Goal: Task Accomplishment & Management: Complete application form

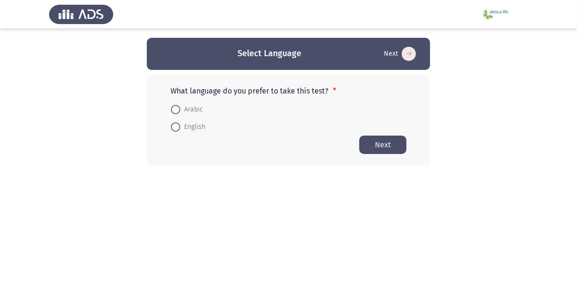
click at [199, 110] on span "Arabic" at bounding box center [191, 109] width 23 height 11
click at [180, 110] on input "Arabic" at bounding box center [175, 109] width 9 height 9
radio input "true"
click at [395, 147] on button "Next" at bounding box center [382, 144] width 47 height 18
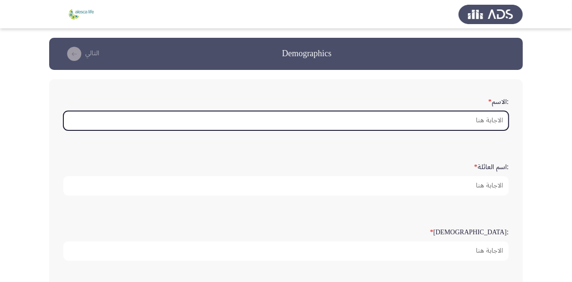
click at [465, 123] on input ":الاسم *" at bounding box center [285, 120] width 445 height 19
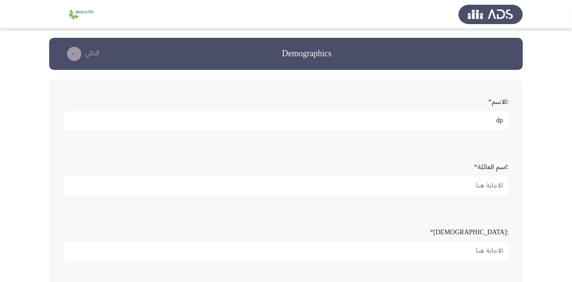
type input "d"
type input "يحيي محمد إبراهيم"
type input "العجوز"
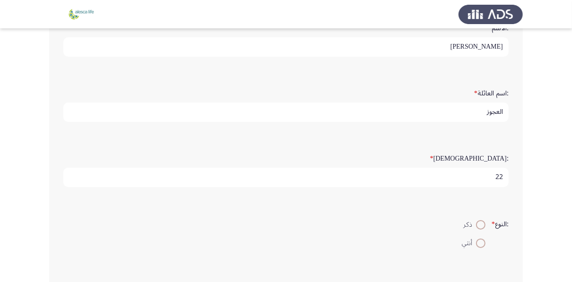
scroll to position [189, 0]
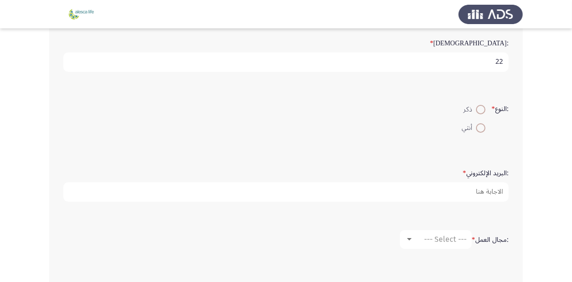
type input "22"
click at [481, 105] on span at bounding box center [480, 109] width 9 height 9
click at [481, 105] on input "ذكر" at bounding box center [480, 109] width 9 height 9
radio input "true"
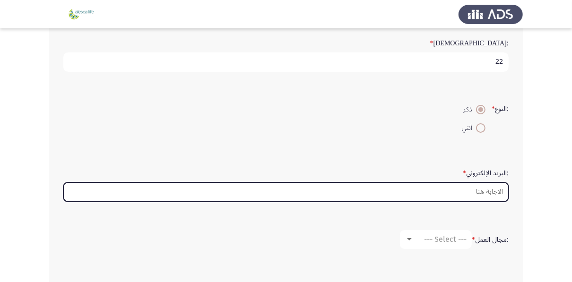
click at [485, 185] on input ":البريد الإلكتروني *" at bounding box center [285, 191] width 445 height 19
type input "[EMAIL_ADDRESS][DOMAIN_NAME]"
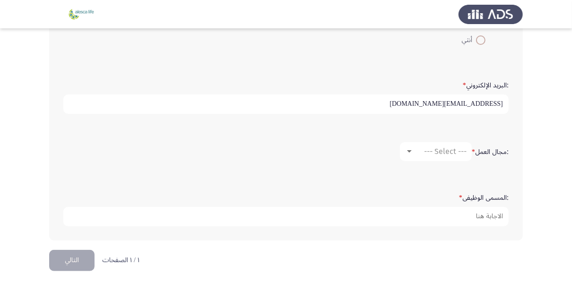
scroll to position [279, 0]
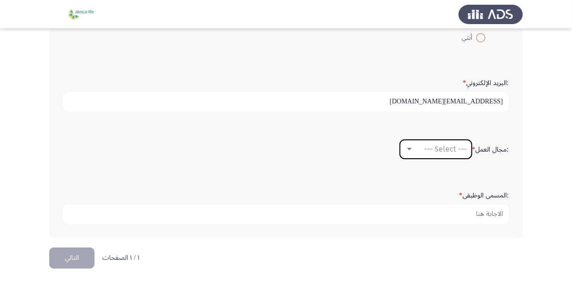
click at [432, 146] on span "--- Select ---" at bounding box center [445, 149] width 43 height 9
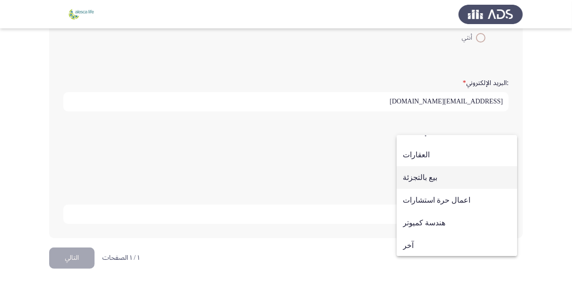
scroll to position [310, 0]
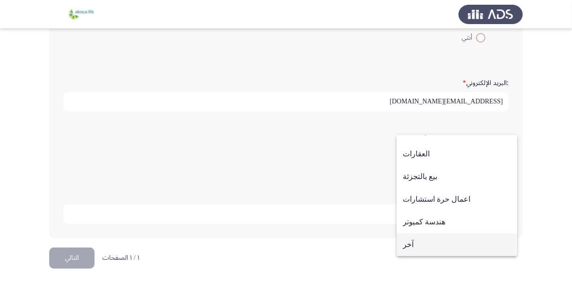
click at [420, 240] on span "آخر" at bounding box center [456, 244] width 108 height 23
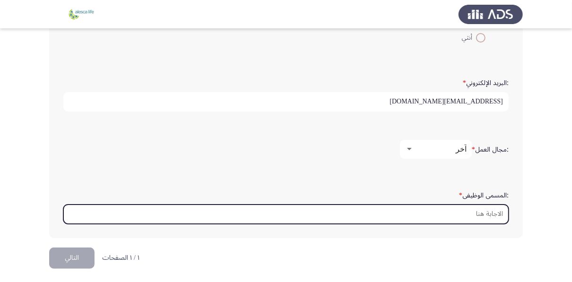
click at [419, 214] on input ":المسمى الوظيفى *" at bounding box center [285, 214] width 445 height 19
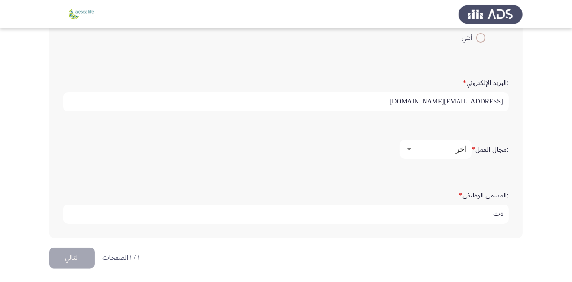
type input "ة"
type input "مهندس قوي ميكانيكية"
click at [81, 250] on button "التالي" at bounding box center [71, 258] width 45 height 21
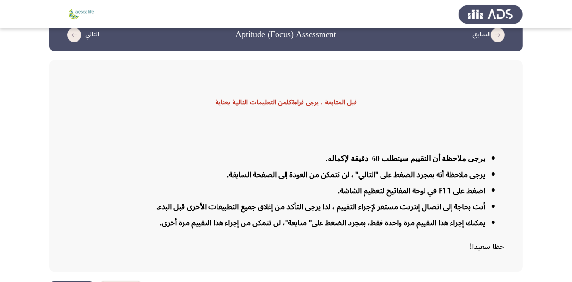
scroll to position [38, 0]
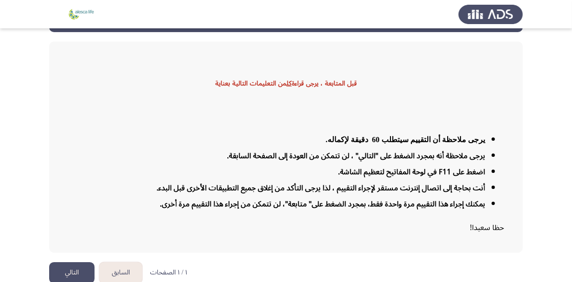
click at [82, 265] on button "التالي" at bounding box center [71, 272] width 45 height 21
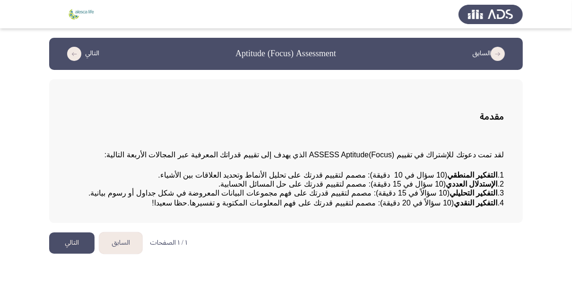
click at [65, 254] on button "التالي" at bounding box center [71, 242] width 45 height 21
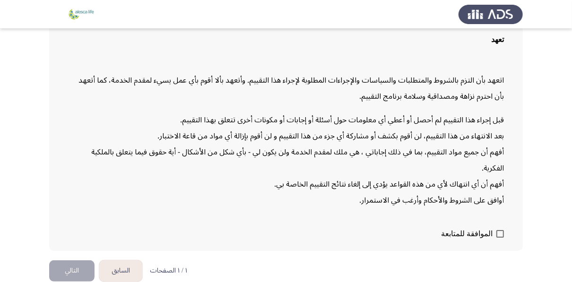
scroll to position [87, 0]
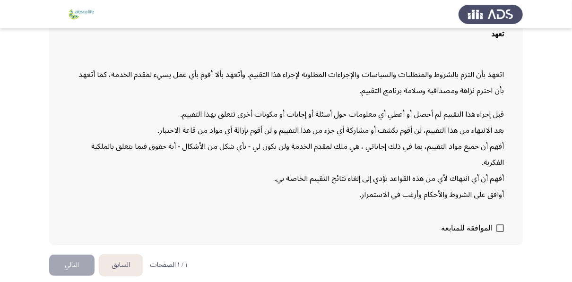
click at [491, 223] on span "الموافقة للمتابعة" at bounding box center [466, 227] width 51 height 11
click at [499, 232] on input "الموافقة للمتابعة" at bounding box center [499, 232] width 0 height 0
checkbox input "true"
click at [67, 266] on button "التالي" at bounding box center [71, 265] width 45 height 21
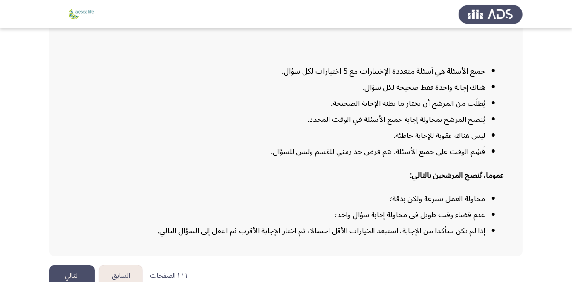
scroll to position [113, 0]
click at [80, 266] on button "التالي" at bounding box center [71, 275] width 45 height 21
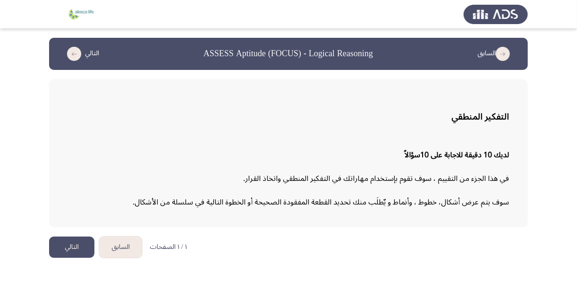
click at [64, 237] on button "التالي" at bounding box center [71, 247] width 45 height 21
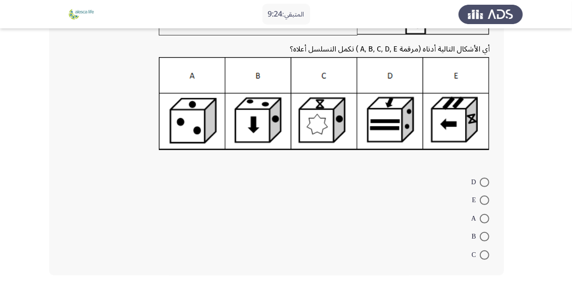
scroll to position [113, 0]
click at [484, 197] on span at bounding box center [483, 199] width 9 height 9
click at [484, 197] on input "E" at bounding box center [483, 199] width 9 height 9
radio input "true"
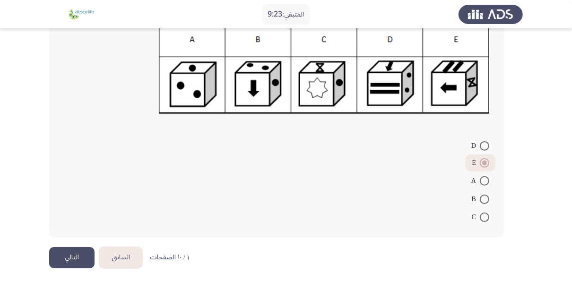
scroll to position [150, 0]
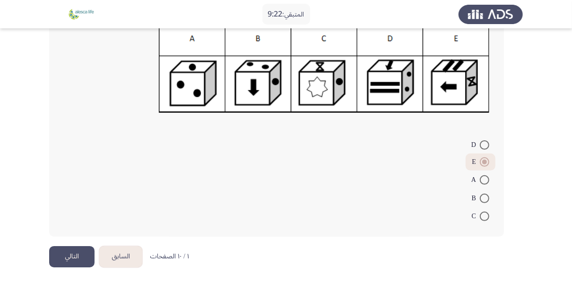
click at [89, 249] on button "التالي" at bounding box center [71, 256] width 45 height 21
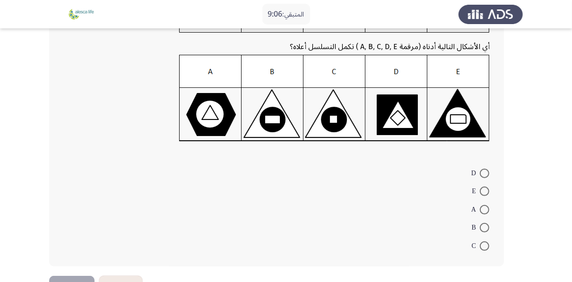
scroll to position [113, 0]
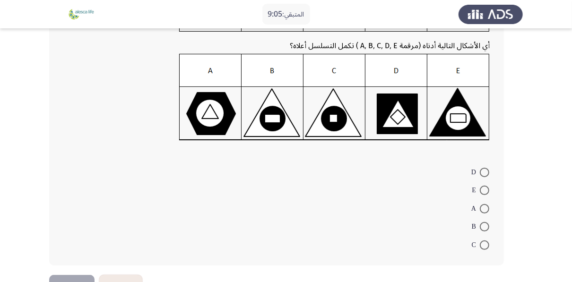
click at [483, 224] on span at bounding box center [483, 226] width 9 height 9
click at [483, 224] on input "B" at bounding box center [483, 226] width 9 height 9
radio input "true"
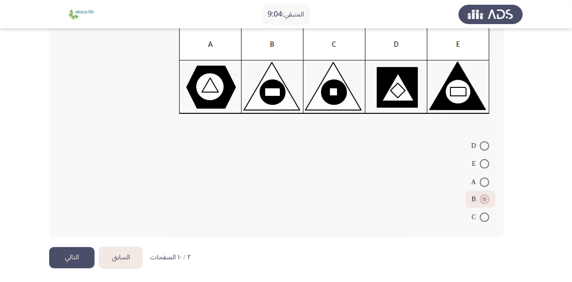
scroll to position [141, 0]
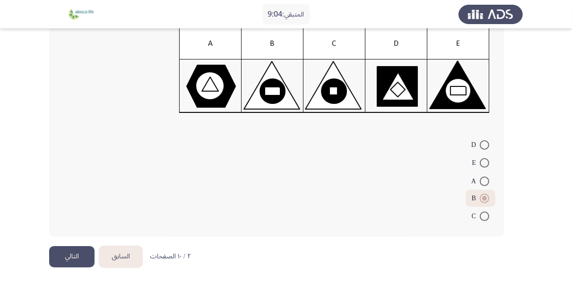
click at [74, 254] on button "التالي" at bounding box center [71, 256] width 45 height 21
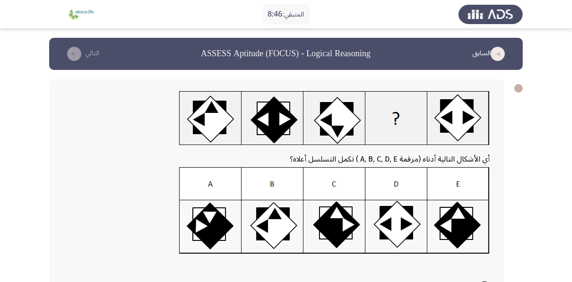
scroll to position [38, 0]
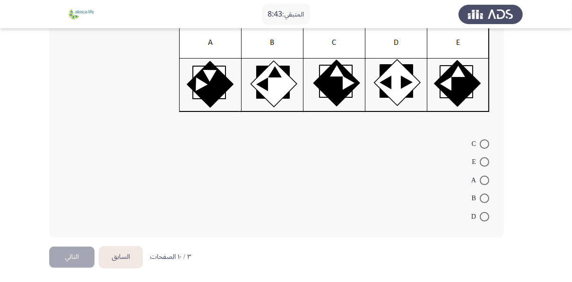
click at [479, 181] on span at bounding box center [483, 180] width 9 height 9
click at [479, 181] on input "A" at bounding box center [483, 180] width 9 height 9
radio input "true"
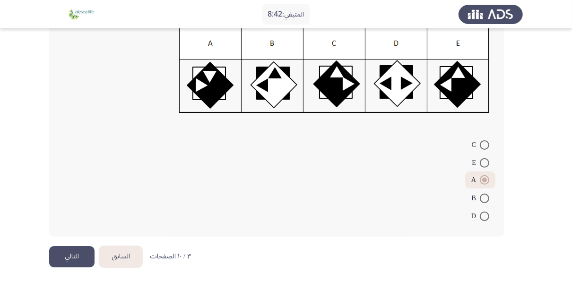
click at [61, 253] on button "التالي" at bounding box center [71, 256] width 45 height 21
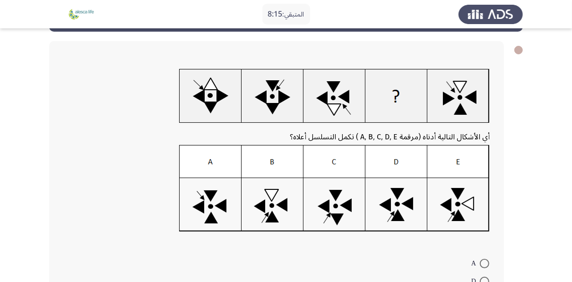
scroll to position [38, 0]
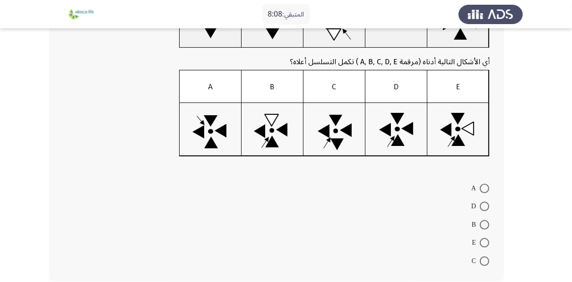
click at [480, 238] on span at bounding box center [483, 242] width 9 height 9
click at [480, 238] on input "E" at bounding box center [483, 242] width 9 height 9
radio input "true"
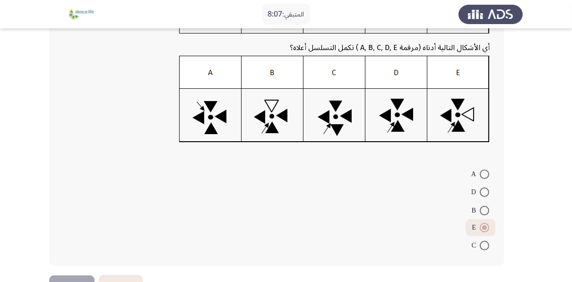
scroll to position [156, 0]
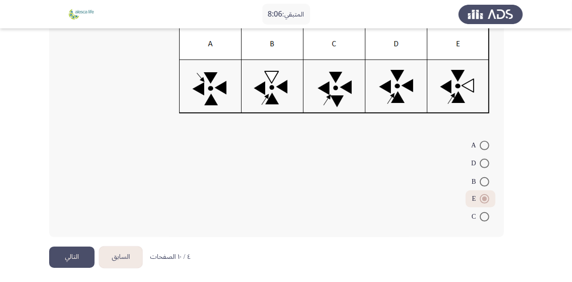
click at [61, 254] on button "التالي" at bounding box center [71, 257] width 45 height 21
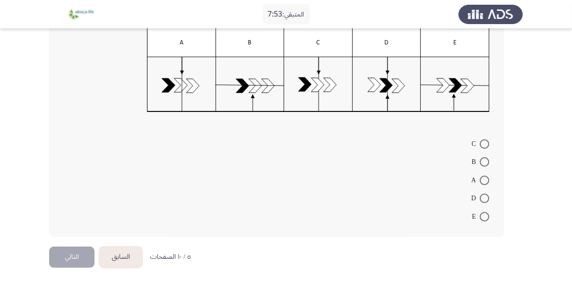
click at [492, 178] on mat-radio-button "A" at bounding box center [480, 180] width 30 height 18
click at [479, 176] on span at bounding box center [483, 180] width 9 height 9
click at [479, 176] on input "A" at bounding box center [483, 180] width 9 height 9
radio input "true"
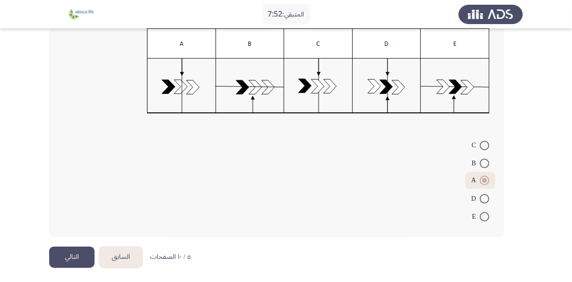
click at [99, 253] on button "السابق" at bounding box center [120, 257] width 43 height 21
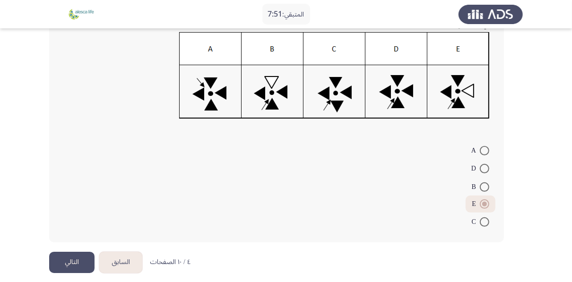
scroll to position [156, 0]
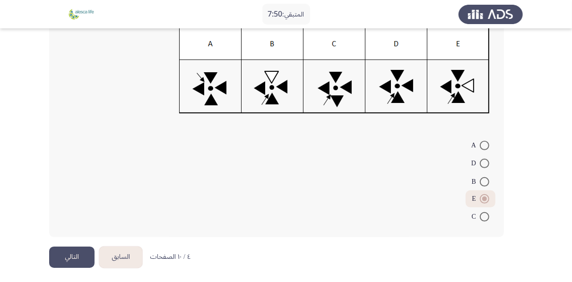
click at [63, 252] on button "التالي" at bounding box center [71, 257] width 45 height 21
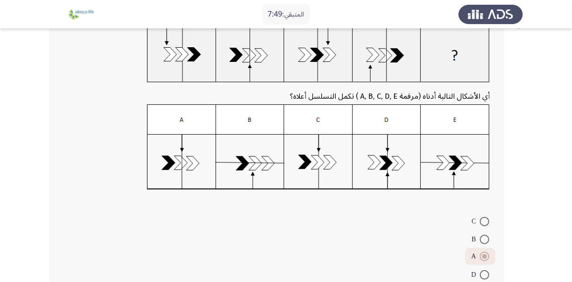
scroll to position [140, 0]
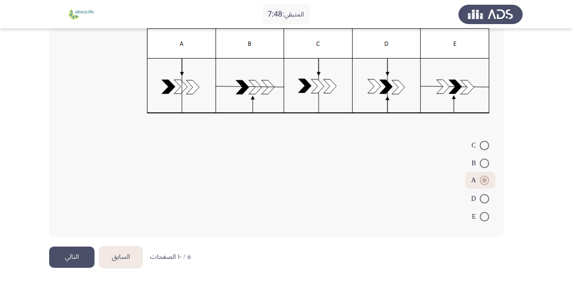
click at [68, 259] on button "التالي" at bounding box center [71, 257] width 45 height 21
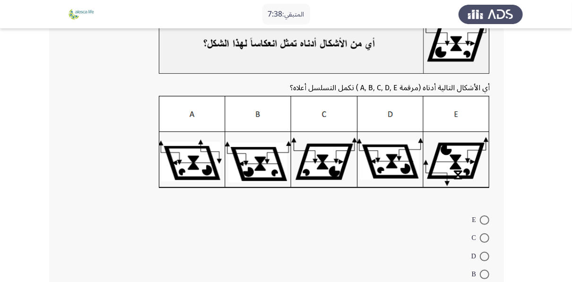
scroll to position [76, 0]
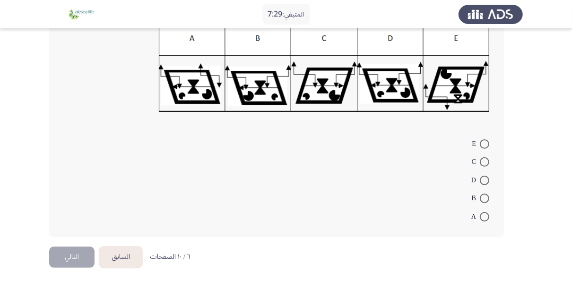
click at [477, 196] on span "B" at bounding box center [475, 198] width 8 height 11
click at [479, 196] on input "B" at bounding box center [483, 198] width 9 height 9
radio input "true"
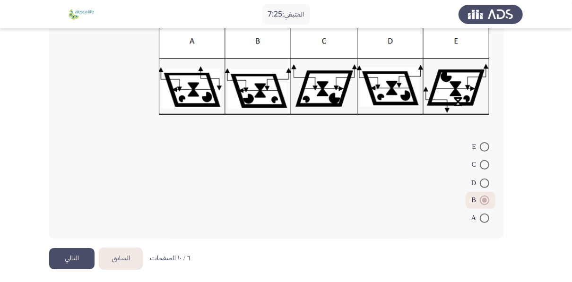
scroll to position [149, 0]
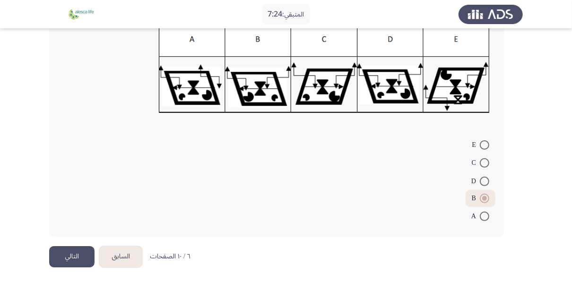
click at [79, 259] on button "التالي" at bounding box center [71, 256] width 45 height 21
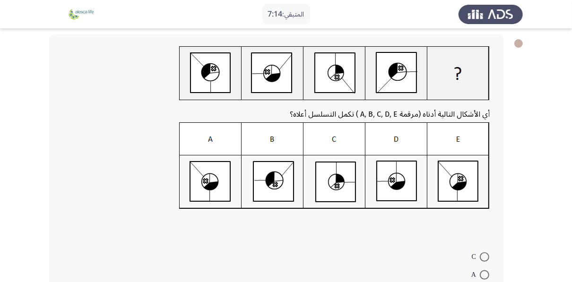
scroll to position [44, 0]
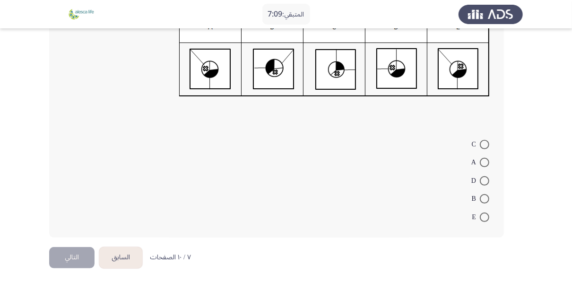
click at [485, 217] on span at bounding box center [483, 217] width 9 height 9
click at [485, 217] on input "E" at bounding box center [483, 217] width 9 height 9
radio input "true"
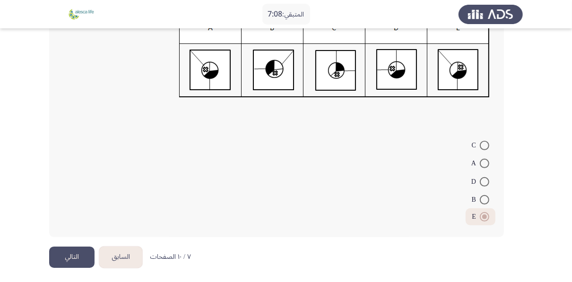
click at [49, 254] on html "المتبقي: 7:08 السابق ASSESS Aptitude (FOCUS) - Logical Reasoning التالي أي الأش…" at bounding box center [286, 64] width 572 height 441
click at [79, 250] on button "التالي" at bounding box center [71, 257] width 45 height 21
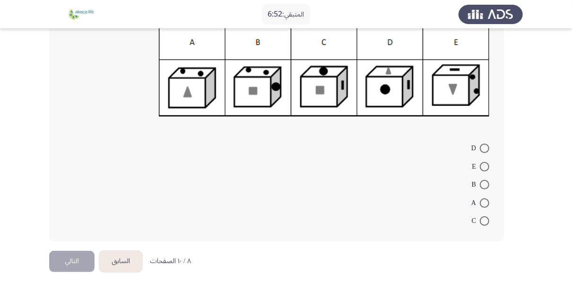
scroll to position [152, 0]
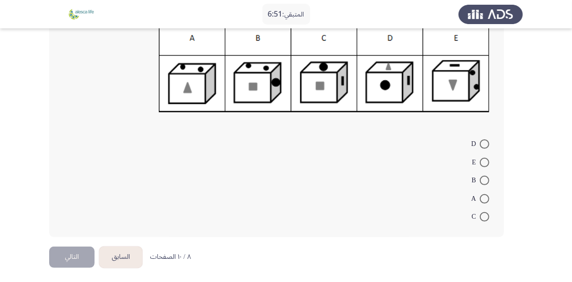
click at [482, 158] on span at bounding box center [483, 162] width 9 height 9
click at [482, 158] on input "E" at bounding box center [483, 162] width 9 height 9
radio input "true"
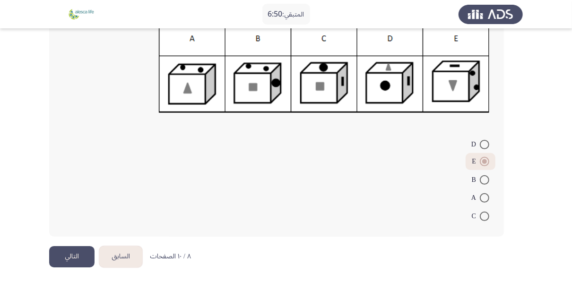
click at [80, 258] on button "التالي" at bounding box center [71, 256] width 45 height 21
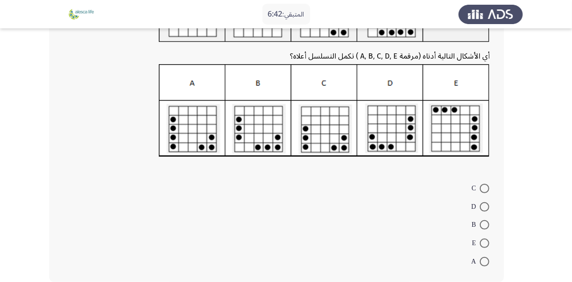
scroll to position [113, 0]
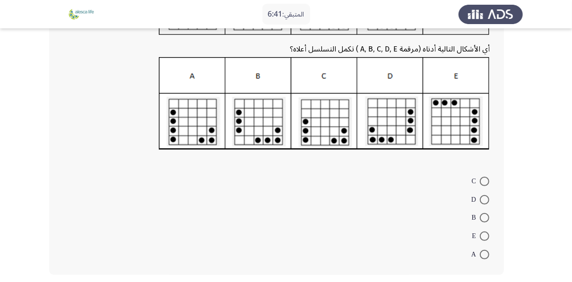
click at [483, 197] on span at bounding box center [483, 199] width 9 height 9
click at [483, 197] on input "D" at bounding box center [483, 199] width 9 height 9
radio input "true"
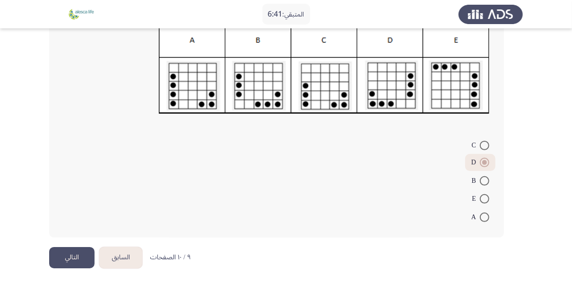
scroll to position [150, 0]
click at [62, 255] on button "التالي" at bounding box center [71, 256] width 45 height 21
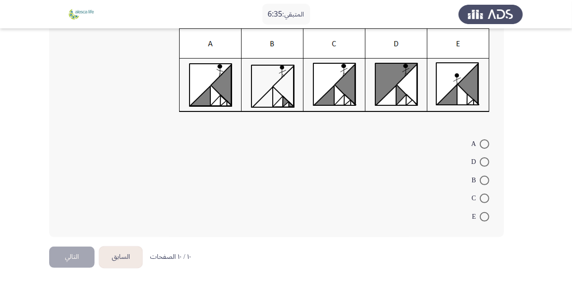
click at [479, 177] on span "B" at bounding box center [475, 180] width 8 height 11
click at [479, 177] on input "B" at bounding box center [483, 180] width 9 height 9
radio input "true"
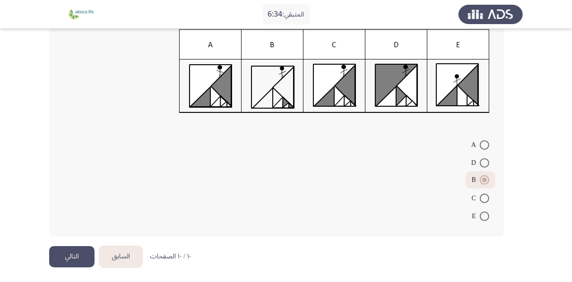
click at [81, 253] on button "التالي" at bounding box center [71, 256] width 45 height 21
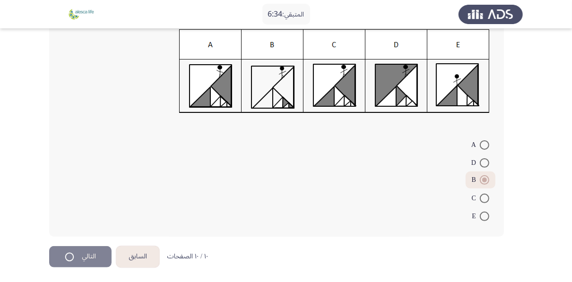
scroll to position [0, 0]
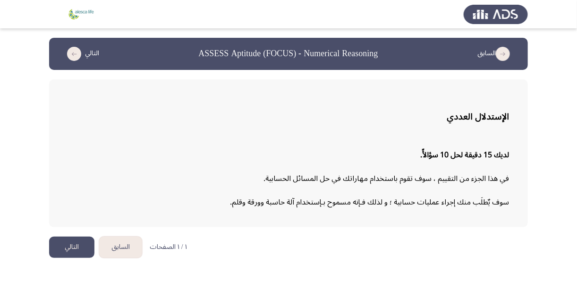
click at [75, 253] on button "التالي" at bounding box center [71, 247] width 45 height 21
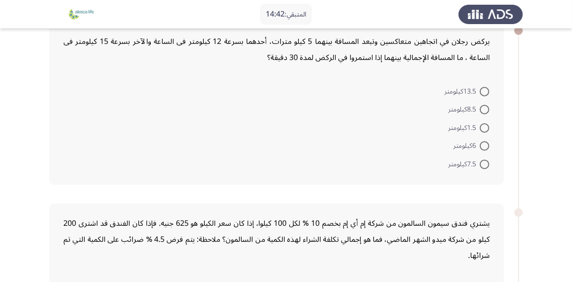
scroll to position [16, 0]
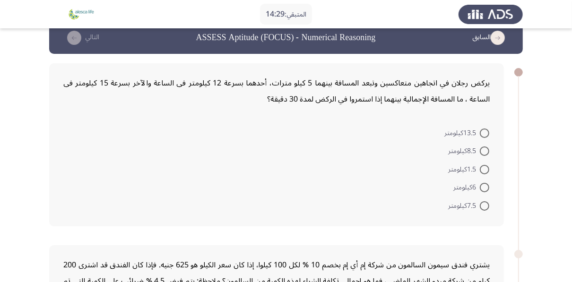
click at [490, 150] on mat-radio-button "8.5كيلومتر" at bounding box center [468, 151] width 53 height 18
click at [487, 151] on span at bounding box center [483, 150] width 9 height 9
click at [487, 151] on input "8.5كيلومتر" at bounding box center [483, 150] width 9 height 9
radio input "true"
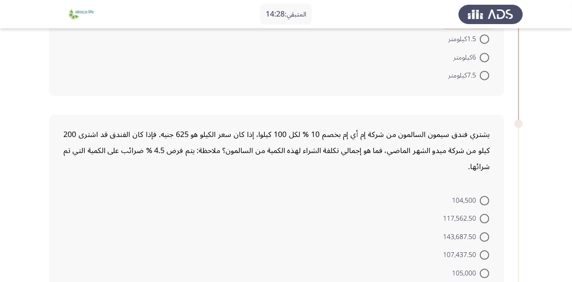
scroll to position [167, 0]
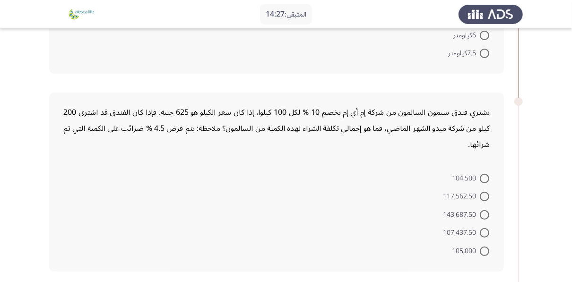
click at [482, 192] on span at bounding box center [483, 196] width 9 height 9
click at [482, 192] on input "117,562.50" at bounding box center [483, 196] width 9 height 9
radio input "true"
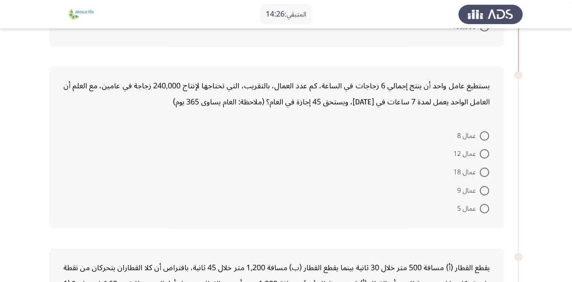
scroll to position [394, 0]
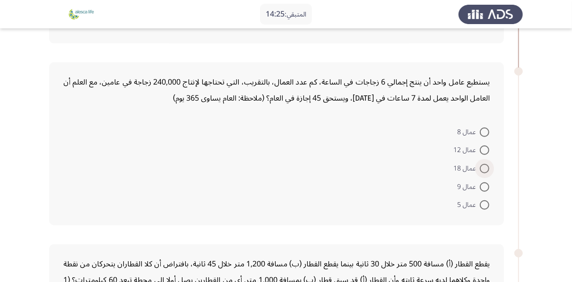
click at [484, 167] on span at bounding box center [483, 168] width 9 height 9
click at [484, 167] on input "عمال 18" at bounding box center [483, 168] width 9 height 9
radio input "true"
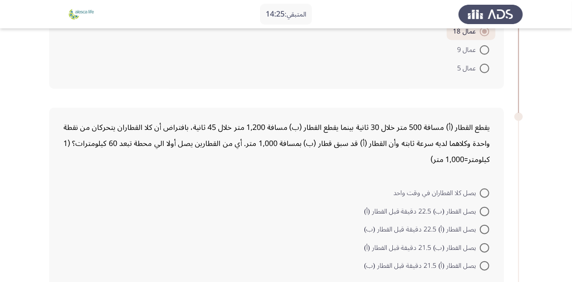
scroll to position [545, 0]
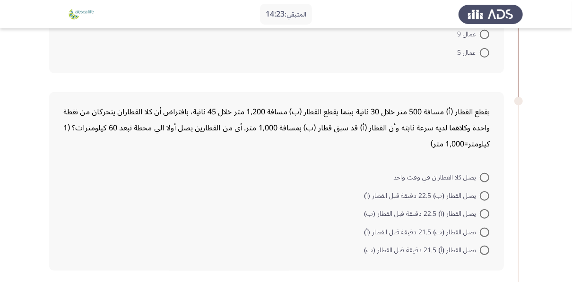
click at [484, 191] on span at bounding box center [483, 195] width 9 height 9
click at [484, 191] on input "يصل القطار (ب) 22.5 دقيقة قبل القطار (أ)" at bounding box center [483, 195] width 9 height 9
radio input "true"
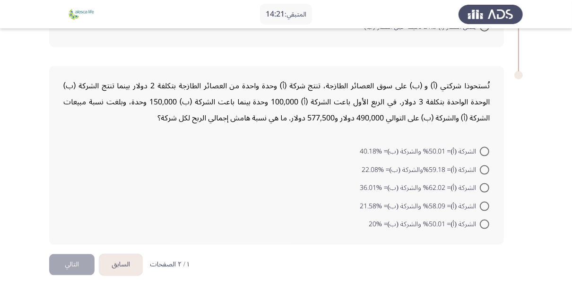
click at [483, 183] on span at bounding box center [483, 187] width 9 height 9
click at [483, 183] on input "الشركة (أ)= 62.02% والشركة (ب)= %36.01" at bounding box center [483, 187] width 9 height 9
radio input "true"
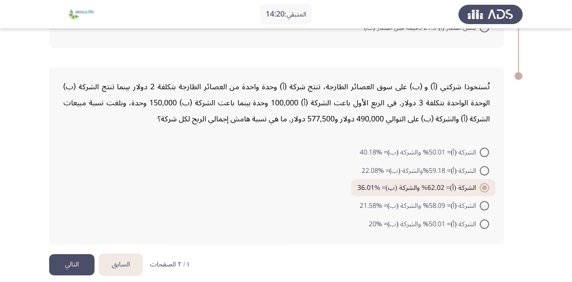
click at [89, 255] on button "التالي" at bounding box center [71, 264] width 45 height 21
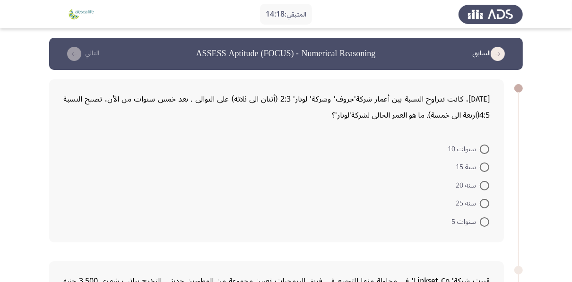
click at [480, 149] on span at bounding box center [483, 149] width 9 height 9
click at [480, 149] on input "سنوات 10" at bounding box center [483, 149] width 9 height 9
radio input "true"
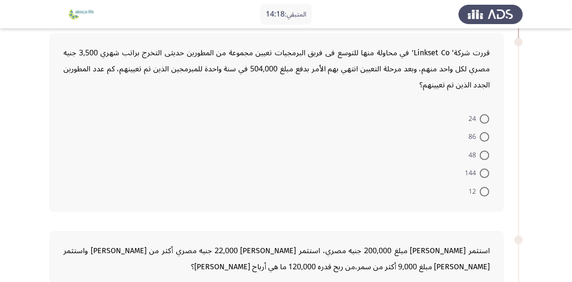
click at [480, 151] on span at bounding box center [483, 155] width 9 height 9
click at [480, 151] on input "48" at bounding box center [483, 155] width 9 height 9
radio input "true"
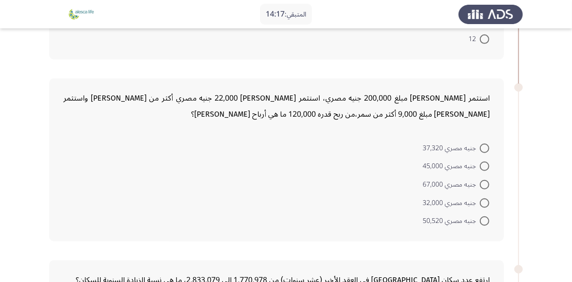
click at [479, 143] on span "جنيه مصري 37,320" at bounding box center [450, 148] width 57 height 11
click at [479, 144] on input "جنيه مصري 37,320" at bounding box center [483, 148] width 9 height 9
radio input "true"
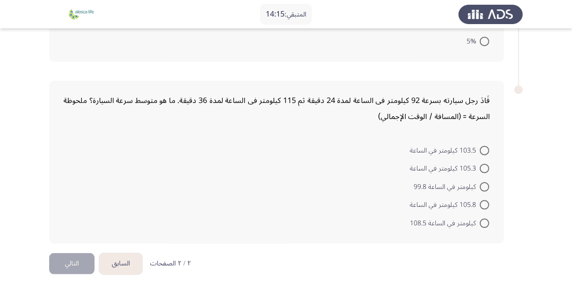
click at [484, 182] on span at bounding box center [483, 186] width 9 height 9
click at [484, 182] on input "كيلومتر في الساعة 99.8" at bounding box center [483, 186] width 9 height 9
radio input "true"
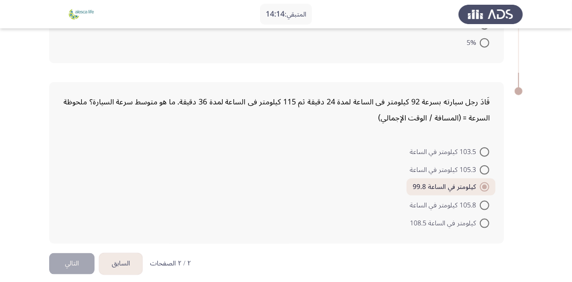
click at [64, 253] on button "التالي" at bounding box center [71, 263] width 45 height 21
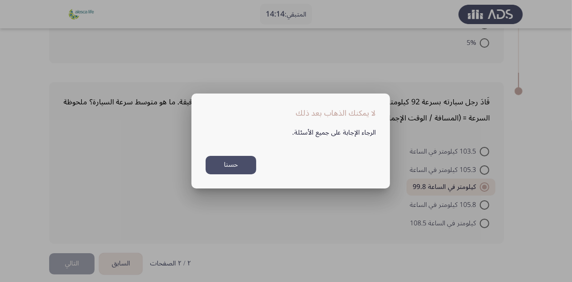
scroll to position [0, 0]
click at [243, 171] on button "حسنا" at bounding box center [230, 165] width 51 height 18
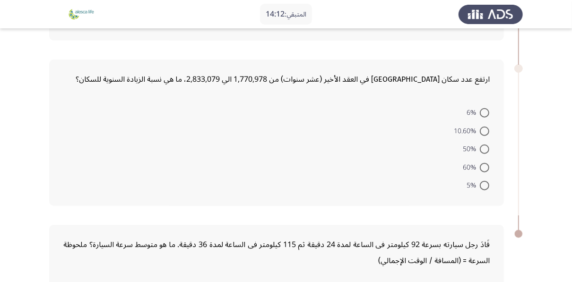
scroll to position [569, 0]
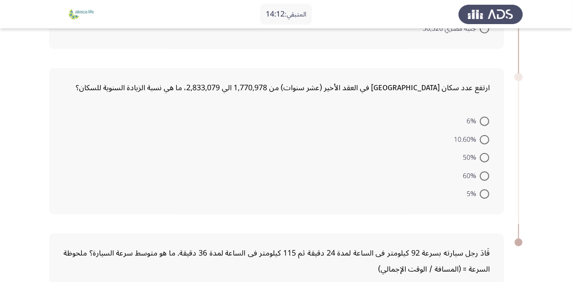
click at [483, 153] on span at bounding box center [483, 157] width 9 height 9
click at [483, 153] on input "50%" at bounding box center [483, 157] width 9 height 9
radio input "true"
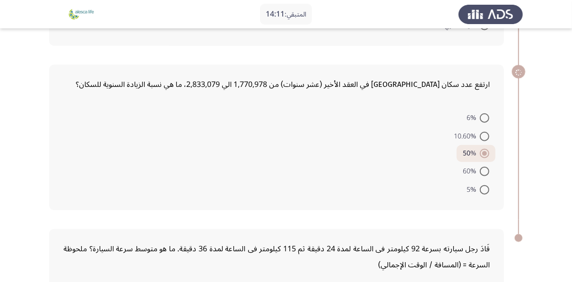
scroll to position [719, 0]
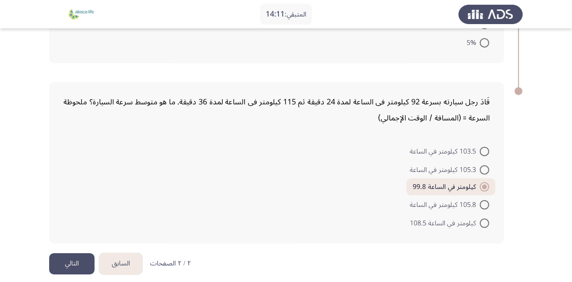
click at [67, 253] on button "التالي" at bounding box center [71, 263] width 45 height 21
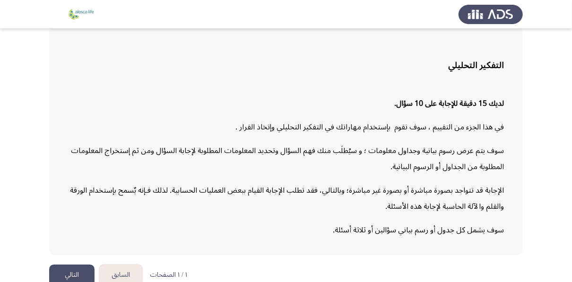
scroll to position [62, 0]
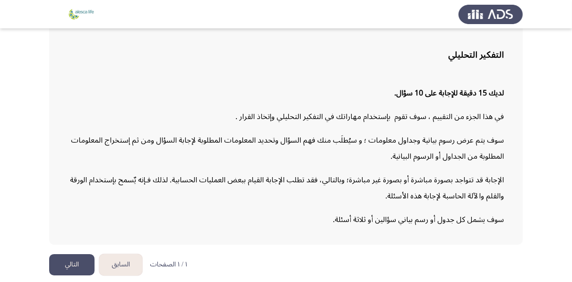
click at [57, 262] on button "التالي" at bounding box center [71, 264] width 45 height 21
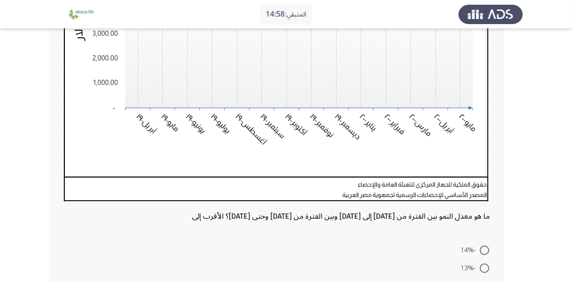
scroll to position [330, 0]
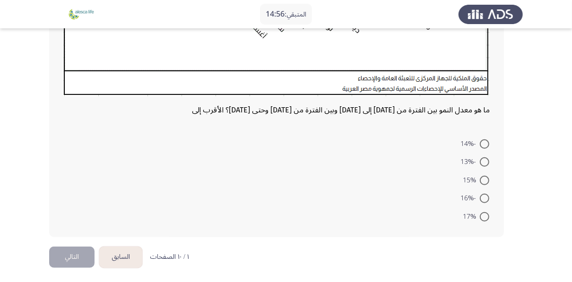
click at [484, 144] on span at bounding box center [483, 143] width 9 height 9
click at [484, 144] on input "-14%" at bounding box center [483, 143] width 9 height 9
radio input "true"
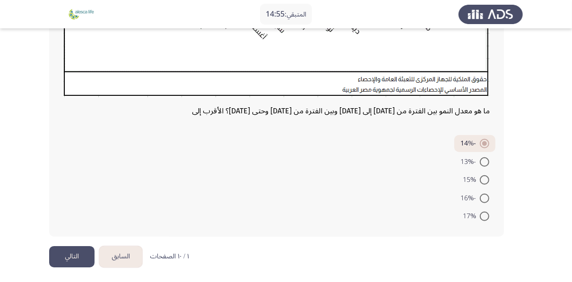
click at [59, 257] on button "التالي" at bounding box center [71, 256] width 45 height 21
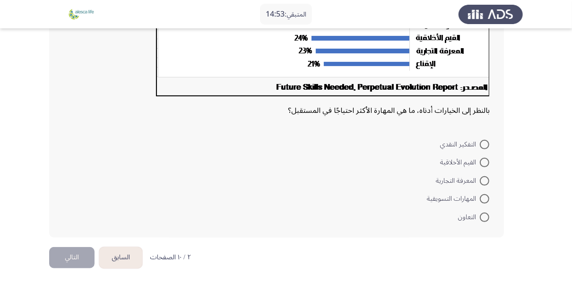
scroll to position [242, 0]
click at [487, 198] on span at bounding box center [483, 198] width 9 height 9
click at [487, 198] on input "المهارات التسويقية" at bounding box center [483, 198] width 9 height 9
radio input "true"
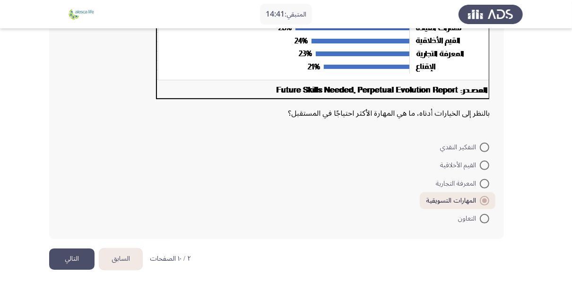
scroll to position [241, 0]
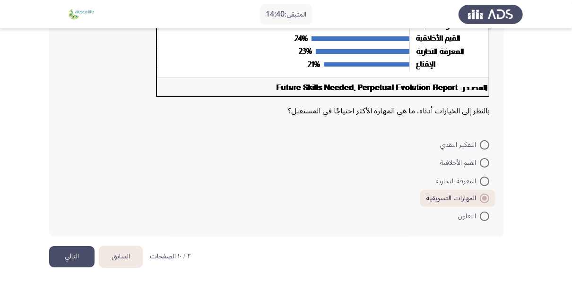
click at [87, 257] on button "التالي" at bounding box center [71, 256] width 45 height 21
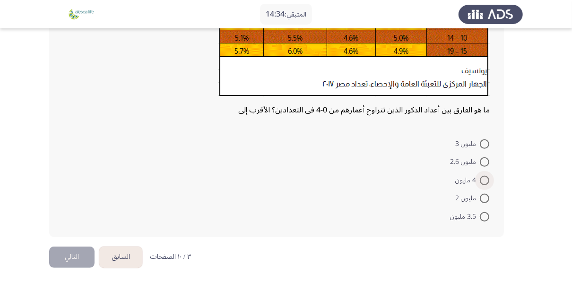
click at [479, 178] on span "4 مليون" at bounding box center [467, 180] width 25 height 11
click at [479, 178] on input "4 مليون" at bounding box center [483, 180] width 9 height 9
radio input "true"
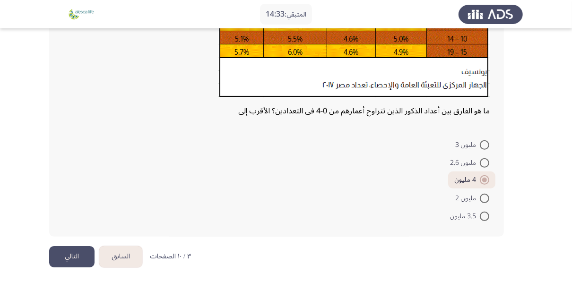
click at [67, 250] on button "التالي" at bounding box center [71, 256] width 45 height 21
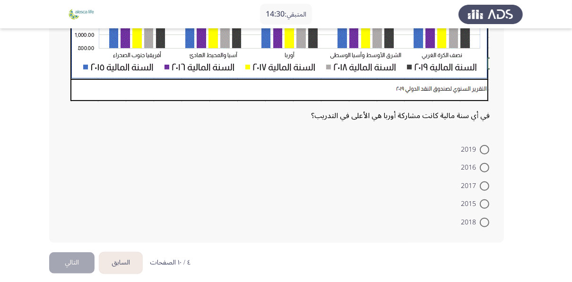
scroll to position [342, 0]
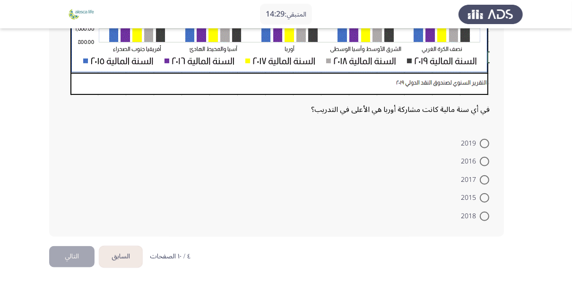
click at [483, 148] on mat-radio-button "2019" at bounding box center [474, 143] width 41 height 18
click at [486, 179] on span at bounding box center [483, 179] width 9 height 9
click at [486, 179] on input "2017" at bounding box center [483, 179] width 9 height 9
radio input "true"
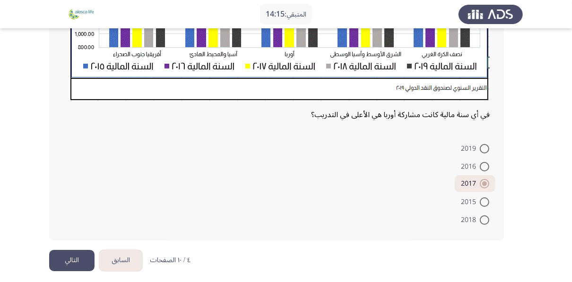
scroll to position [340, 0]
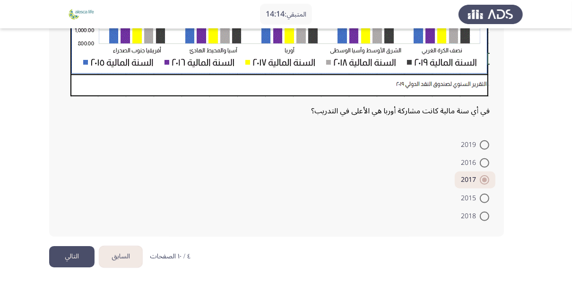
click at [80, 256] on button "التالي" at bounding box center [71, 256] width 45 height 21
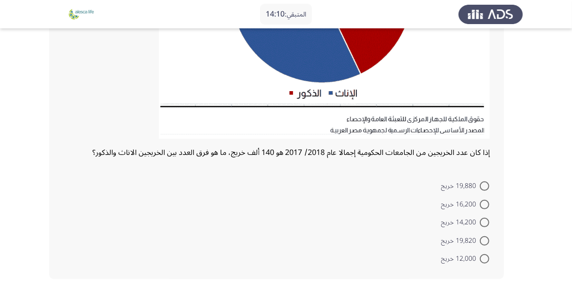
scroll to position [227, 0]
click at [484, 202] on span at bounding box center [483, 203] width 9 height 9
click at [484, 202] on input "16,200 خريج" at bounding box center [483, 203] width 9 height 9
radio input "true"
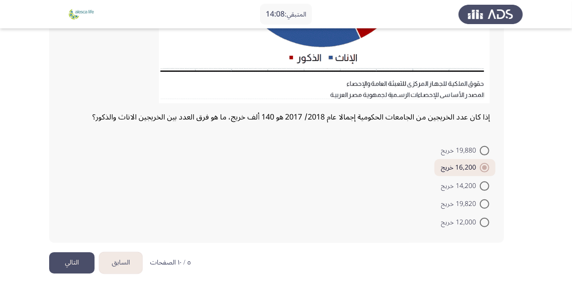
scroll to position [268, 0]
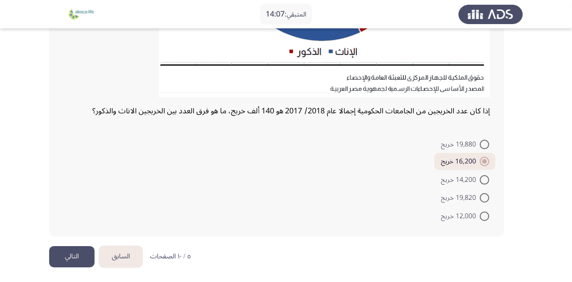
click at [60, 253] on button "التالي" at bounding box center [71, 256] width 45 height 21
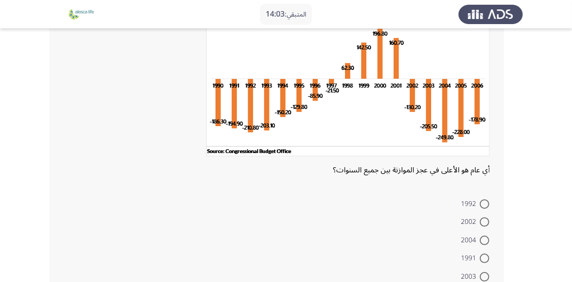
scroll to position [38, 0]
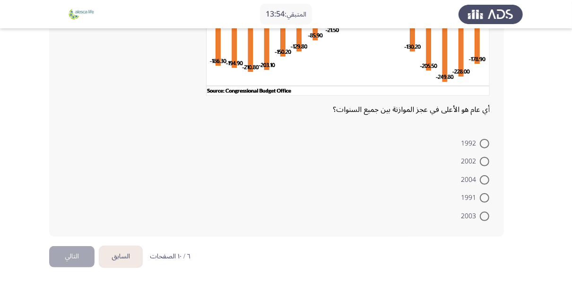
click at [480, 180] on span at bounding box center [483, 179] width 9 height 9
click at [480, 180] on input "2004" at bounding box center [483, 179] width 9 height 9
radio input "true"
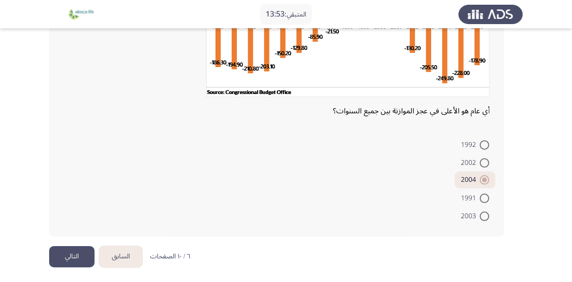
click at [43, 252] on html "المتبقي: 13:53 السابق ASSESS Aptitude (FOCUS) - Analytical Thinking التالي أي ع…" at bounding box center [286, 73] width 572 height 421
click at [55, 252] on button "التالي" at bounding box center [71, 256] width 45 height 21
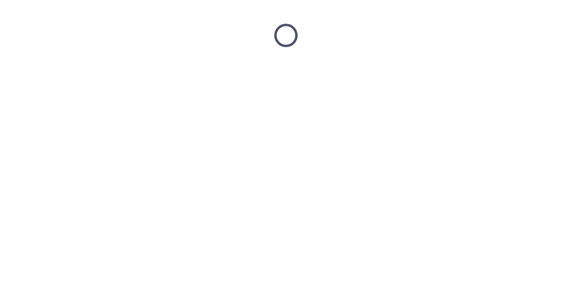
scroll to position [0, 0]
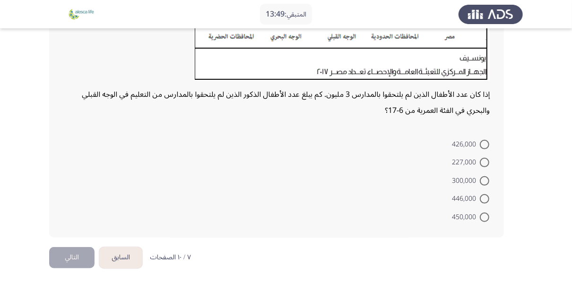
click at [479, 163] on span "227,000" at bounding box center [466, 162] width 28 height 11
click at [479, 163] on input "227,000" at bounding box center [483, 162] width 9 height 9
radio input "true"
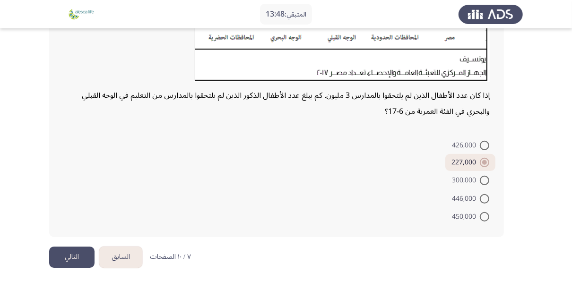
click at [55, 256] on button "التالي" at bounding box center [71, 257] width 45 height 21
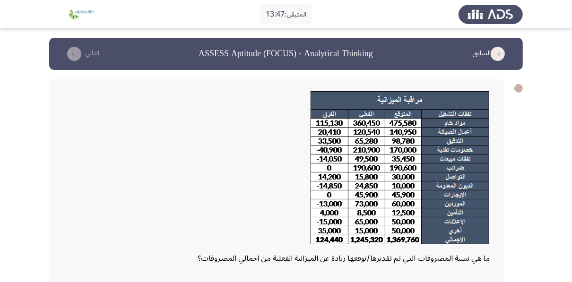
scroll to position [148, 0]
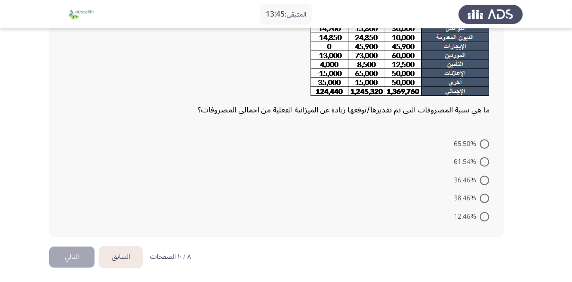
click at [482, 162] on span at bounding box center [483, 161] width 9 height 9
click at [482, 162] on input "61.54%" at bounding box center [483, 161] width 9 height 9
radio input "true"
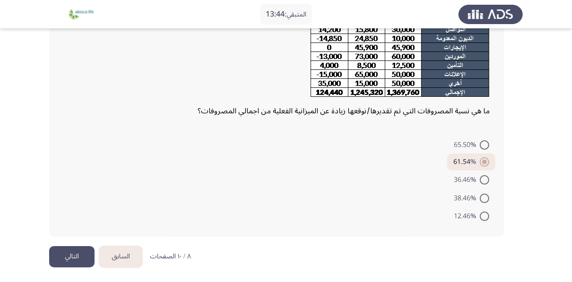
click at [77, 260] on button "التالي" at bounding box center [71, 256] width 45 height 21
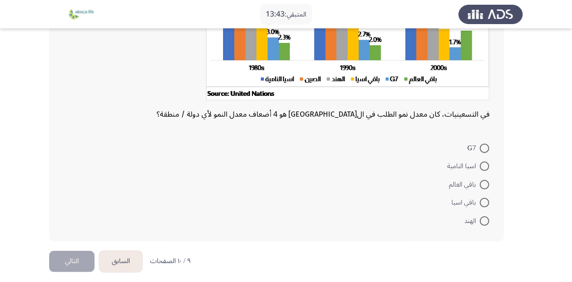
scroll to position [144, 0]
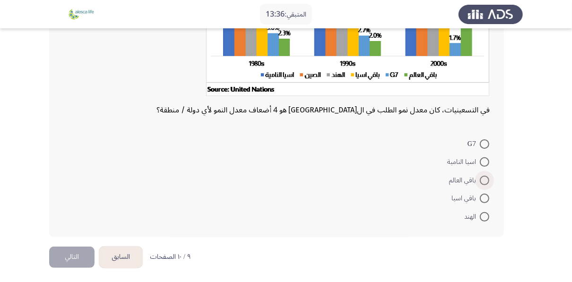
click at [483, 177] on span at bounding box center [483, 180] width 9 height 9
click at [483, 177] on input "باقي العالم" at bounding box center [483, 180] width 9 height 9
radio input "true"
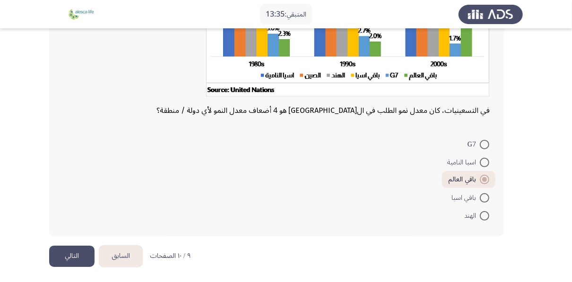
click at [80, 251] on button "التالي" at bounding box center [71, 256] width 45 height 21
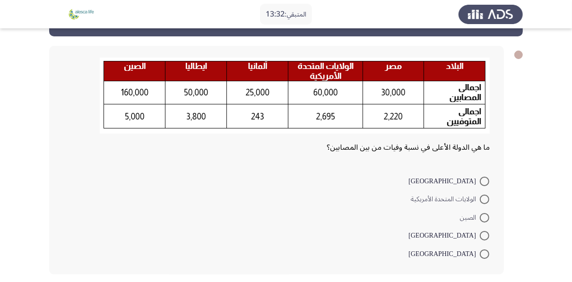
scroll to position [34, 0]
click at [478, 178] on span "مصر" at bounding box center [443, 181] width 71 height 11
click at [479, 178] on input "مصر" at bounding box center [483, 181] width 9 height 9
radio input "true"
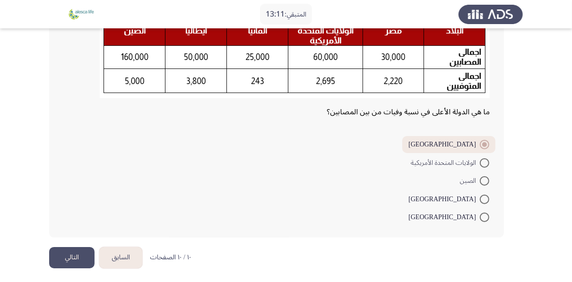
scroll to position [70, 0]
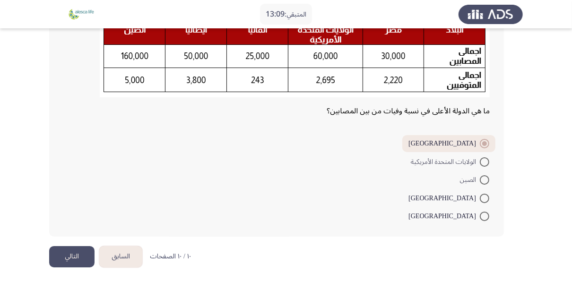
click at [59, 265] on button "التالي" at bounding box center [71, 256] width 45 height 21
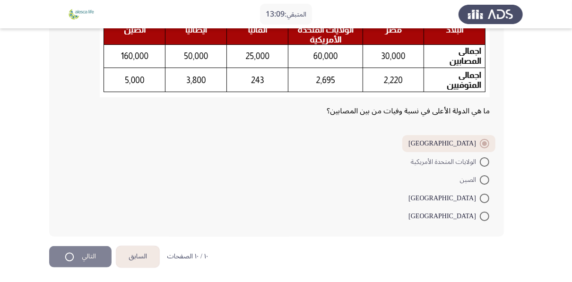
scroll to position [0, 0]
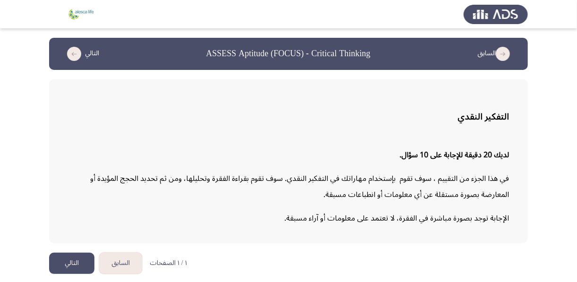
click at [69, 255] on button "التالي" at bounding box center [71, 263] width 45 height 21
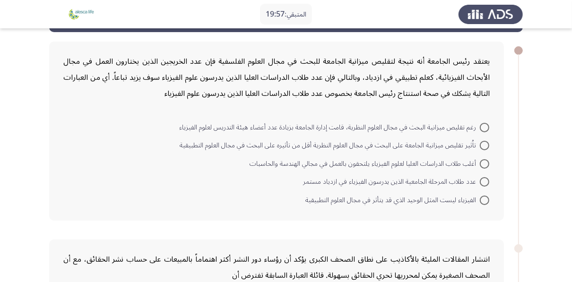
click at [484, 164] on span at bounding box center [483, 163] width 9 height 9
click at [484, 164] on input "أغلب طلاب الدراسات العليا لعلوم الفيزياء يلتحقون بالعمل في مجالي الهندسة والحاس…" at bounding box center [483, 163] width 9 height 9
radio input "true"
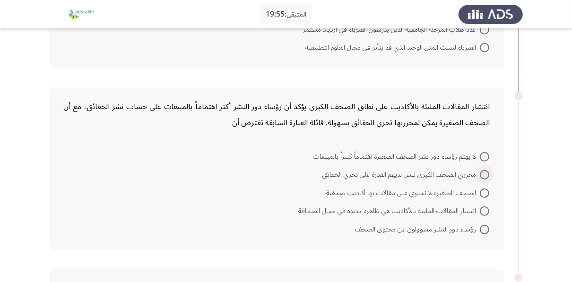
click at [484, 170] on span at bounding box center [483, 174] width 9 height 9
click at [484, 170] on input "محرري الصحف الكبرى ليس لديهم القدرة على تحري الحقائق" at bounding box center [483, 174] width 9 height 9
radio input "true"
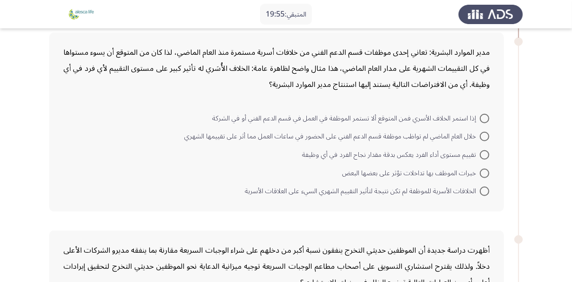
scroll to position [453, 0]
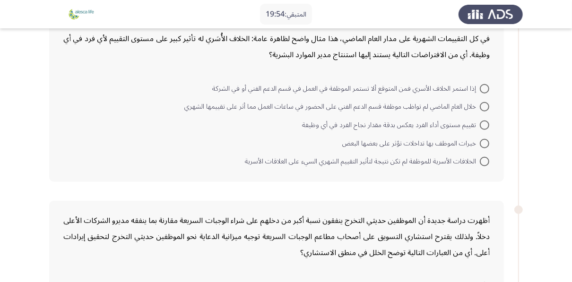
drag, startPoint x: 483, startPoint y: 139, endPoint x: 435, endPoint y: 164, distance: 54.3
click at [483, 140] on span at bounding box center [483, 143] width 9 height 9
click at [483, 140] on input "خبرات الموظف بها تداخلات تؤثر على بعضها البعض" at bounding box center [483, 143] width 9 height 9
radio input "true"
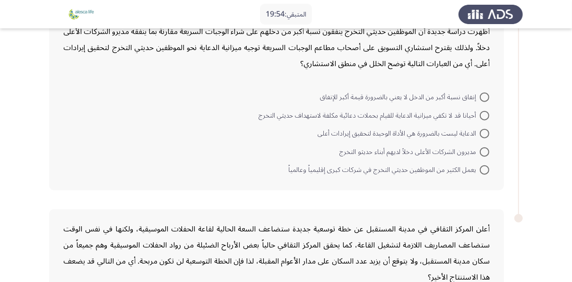
scroll to position [642, 0]
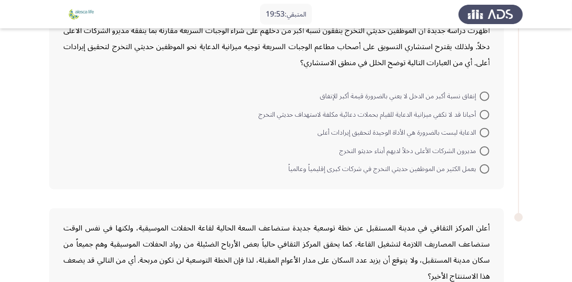
click at [484, 146] on span at bounding box center [483, 150] width 9 height 9
click at [484, 146] on input "مديرون الشركات الأعلى دخلاً لديهم أبناء حديثو التخرج" at bounding box center [483, 150] width 9 height 9
radio input "true"
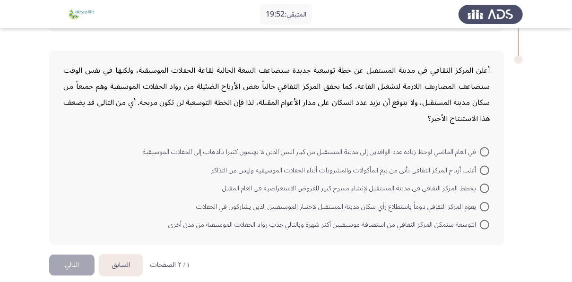
click at [483, 147] on span at bounding box center [483, 151] width 9 height 9
click at [483, 147] on input "في العام الماضي لوحظ زيادة عدد الوافدين إلى مدينة المستقبل من كبار السن الذين ل…" at bounding box center [483, 151] width 9 height 9
radio input "true"
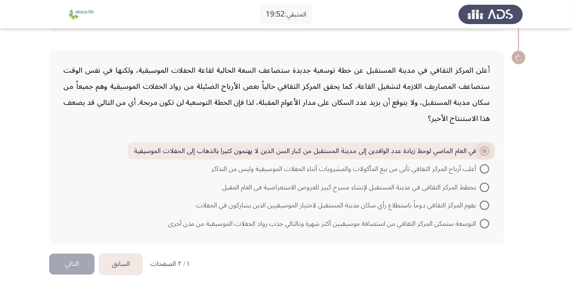
scroll to position [798, 0]
click at [65, 255] on button "التالي" at bounding box center [71, 265] width 45 height 21
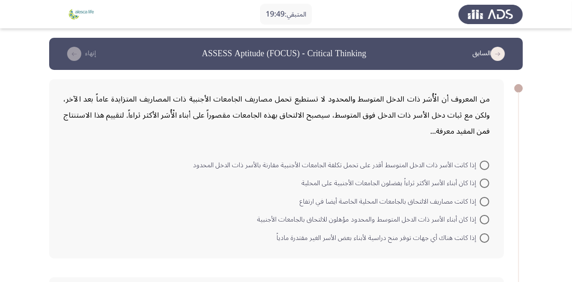
click at [480, 183] on span at bounding box center [483, 183] width 9 height 9
click at [480, 183] on input "إذا كان أبناء الأسر الأكثر ثراءاً يفضلون الجامعات الأجنبية على المحلية" at bounding box center [483, 183] width 9 height 9
radio input "true"
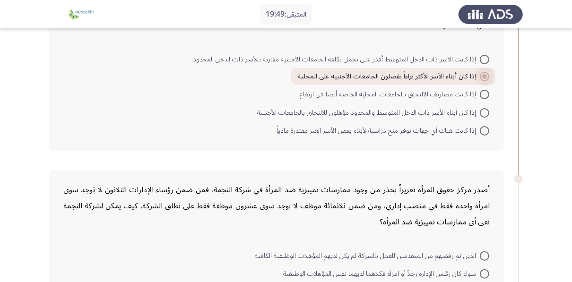
scroll to position [265, 0]
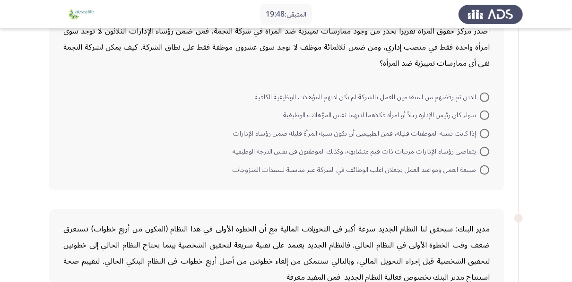
click at [485, 129] on span at bounding box center [483, 133] width 9 height 9
click at [485, 129] on input "إذا كانت نسبة الموظفات قليلة، فمن الطبيعيى أن تكون نسبة المرأة قليلة ضمن رؤساء …" at bounding box center [483, 133] width 9 height 9
radio input "true"
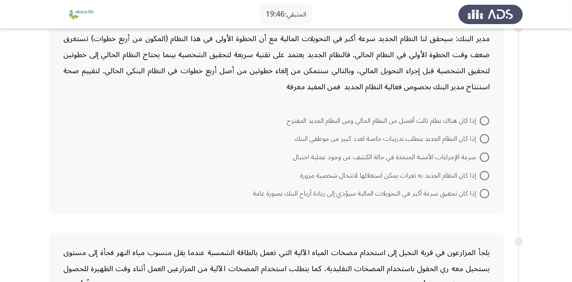
click at [483, 153] on span at bounding box center [483, 157] width 9 height 9
click at [483, 153] on input "سرعة الإجراءات الأمنية المتخذة في حالة الكشف عن وجود عملية احتيال" at bounding box center [483, 157] width 9 height 9
radio input "true"
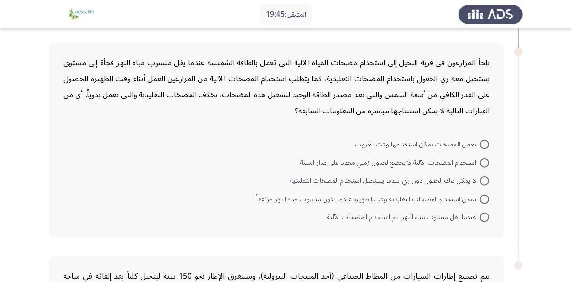
click at [480, 176] on span at bounding box center [483, 180] width 9 height 9
click at [480, 176] on input "لا يمكن ترك الحقول دون ري عندما يستحيل استخدام المضخات التقليدية" at bounding box center [483, 180] width 9 height 9
radio input "true"
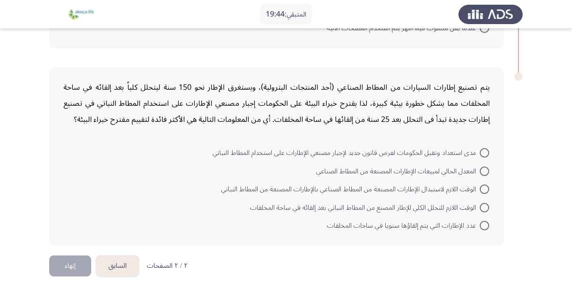
click at [477, 166] on span "المعدل الحالي لمبيعات الإطارات المصنعة من المطاط الصناعي" at bounding box center [397, 171] width 163 height 11
click at [479, 167] on input "المعدل الحالي لمبيعات الإطارات المصنعة من المطاط الصناعي" at bounding box center [483, 171] width 9 height 9
radio input "true"
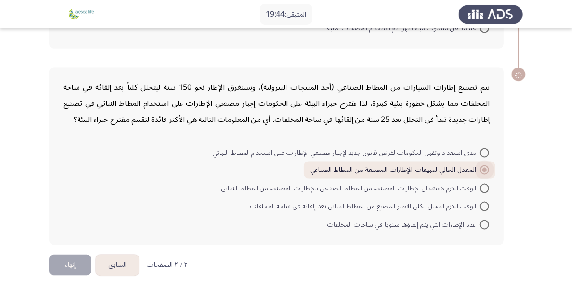
scroll to position [829, 0]
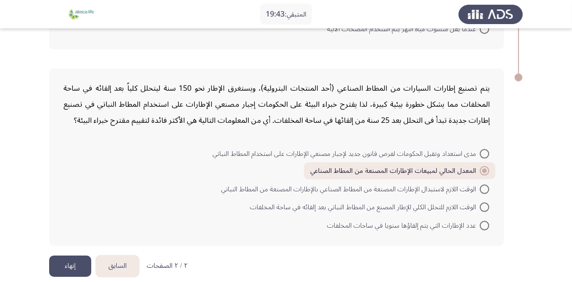
click at [70, 256] on button "إنهاء" at bounding box center [70, 266] width 42 height 21
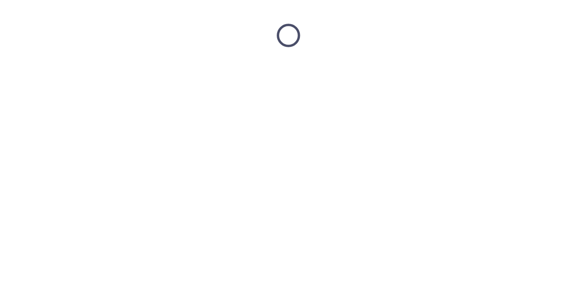
scroll to position [0, 0]
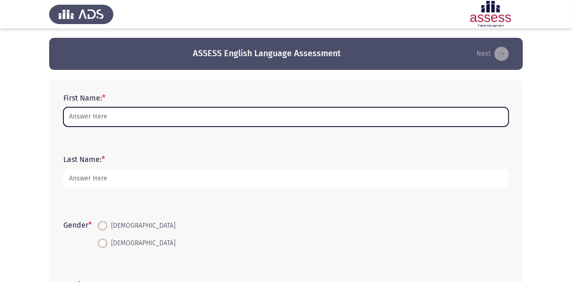
click at [160, 117] on input "First Name: *" at bounding box center [285, 116] width 445 height 19
type input "Yehia"
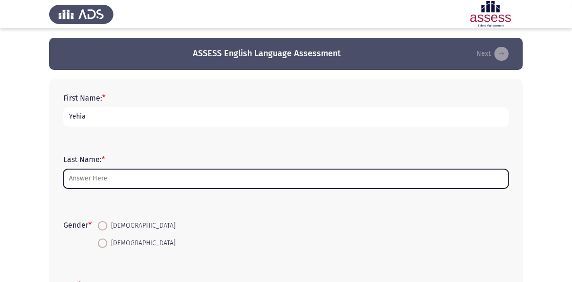
click at [153, 179] on input "Last Name: *" at bounding box center [285, 178] width 445 height 19
type input "[PERSON_NAME]"
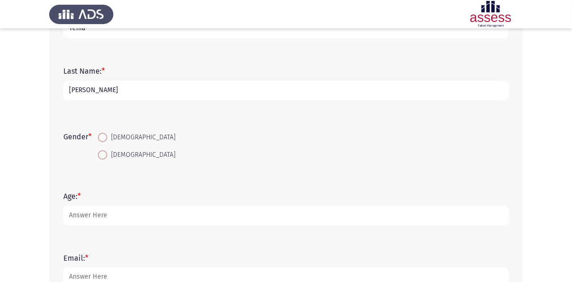
scroll to position [113, 0]
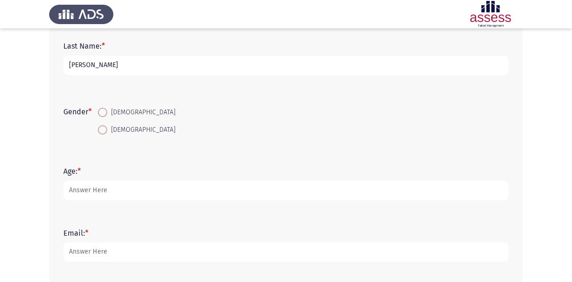
drag, startPoint x: 115, startPoint y: 109, endPoint x: 124, endPoint y: 158, distance: 50.4
click at [115, 109] on span "[DEMOGRAPHIC_DATA]" at bounding box center [141, 112] width 68 height 11
click at [107, 109] on input "[DEMOGRAPHIC_DATA]" at bounding box center [102, 112] width 9 height 9
radio input "true"
click at [125, 179] on form "Age: *" at bounding box center [285, 183] width 445 height 33
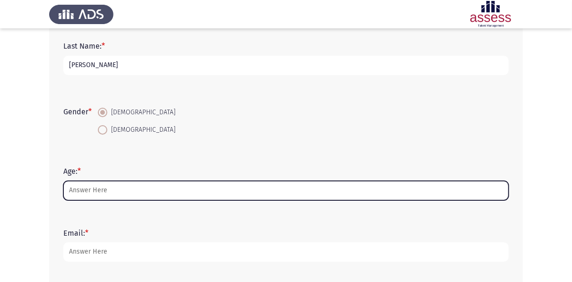
click at [126, 187] on input "Age: *" at bounding box center [285, 190] width 445 height 19
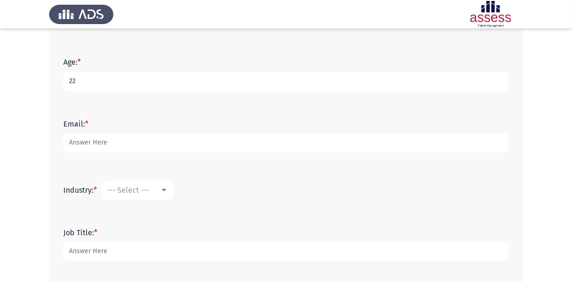
scroll to position [227, 0]
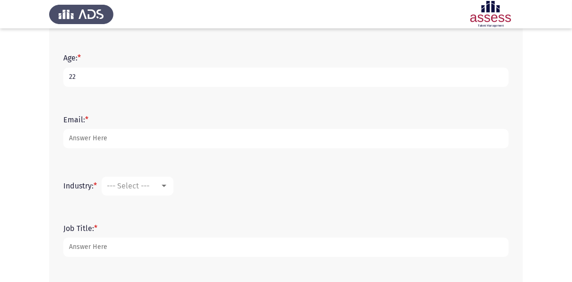
type input "22"
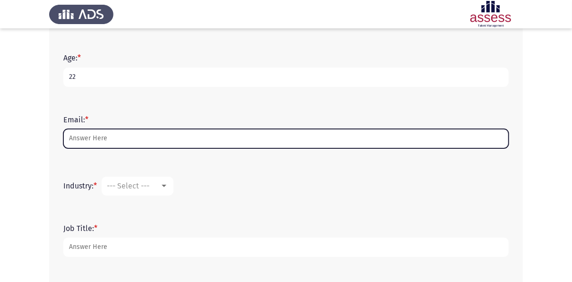
click at [130, 139] on input "Email: *" at bounding box center [285, 138] width 445 height 19
type input "[EMAIL_ADDRESS][DOMAIN_NAME]"
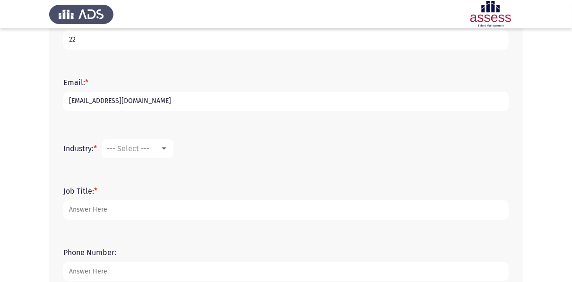
scroll to position [265, 0]
click at [137, 165] on div "Industry: * --- Select ---" at bounding box center [286, 148] width 454 height 47
click at [141, 145] on span "--- Select ---" at bounding box center [128, 148] width 43 height 9
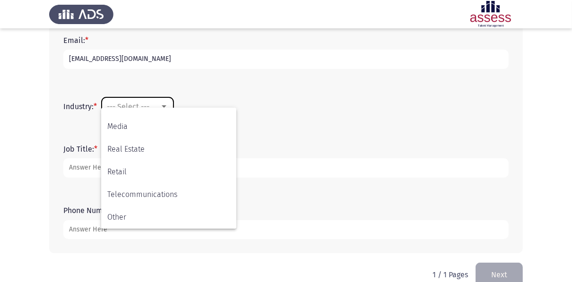
scroll to position [324, 0]
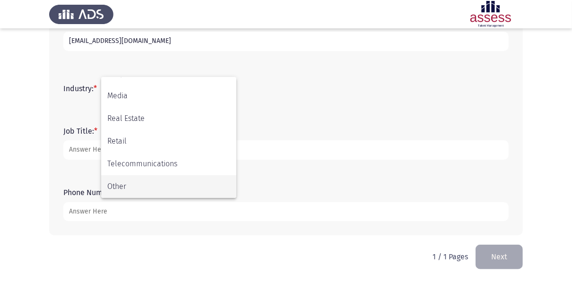
click at [140, 194] on span "Other" at bounding box center [168, 186] width 123 height 23
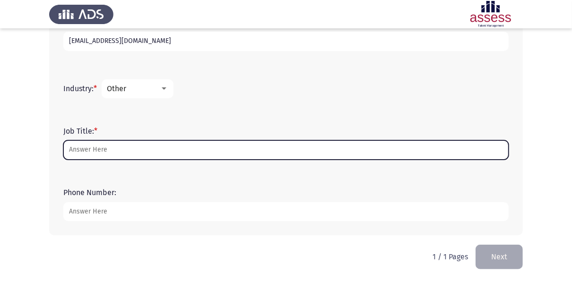
click at [132, 156] on input "Job Title: *" at bounding box center [285, 149] width 445 height 19
type input "ة"
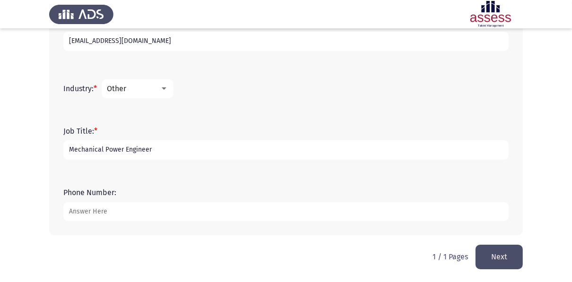
type input "Mechanical Power Engineer"
click at [268, 203] on input "Phone Number:" at bounding box center [285, 211] width 445 height 19
type input "01125102980"
click at [496, 247] on button "Next" at bounding box center [498, 257] width 47 height 24
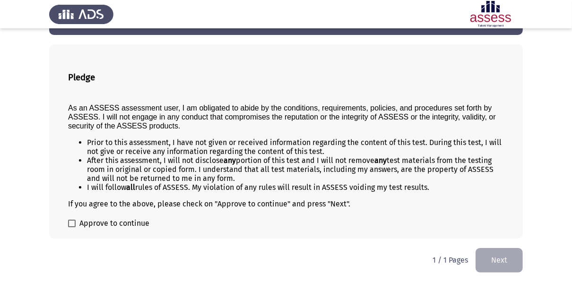
scroll to position [36, 0]
click at [138, 224] on span "Approve to continue" at bounding box center [114, 223] width 70 height 11
click at [72, 227] on input "Approve to continue" at bounding box center [71, 227] width 0 height 0
checkbox input "true"
click at [489, 250] on button "Next" at bounding box center [498, 260] width 47 height 24
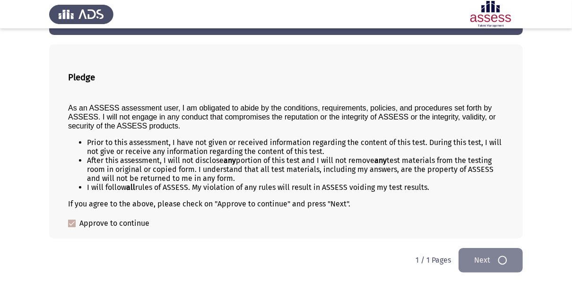
scroll to position [0, 0]
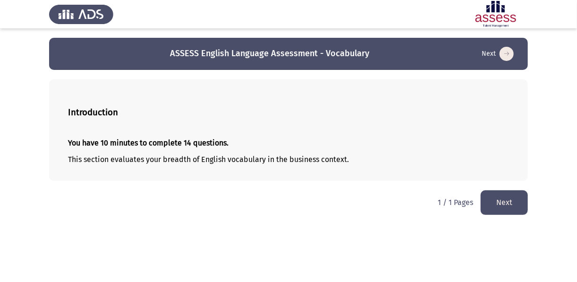
click at [510, 194] on button "Next" at bounding box center [504, 202] width 47 height 24
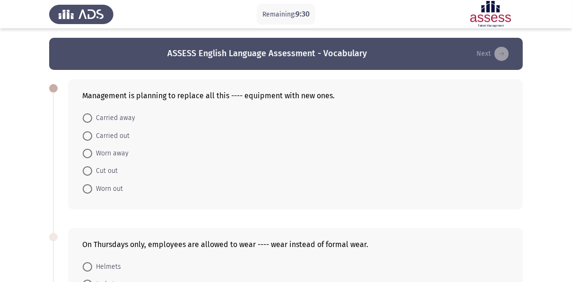
click at [102, 120] on span "Carried away" at bounding box center [113, 117] width 43 height 11
click at [92, 120] on input "Carried away" at bounding box center [87, 117] width 9 height 9
radio input "true"
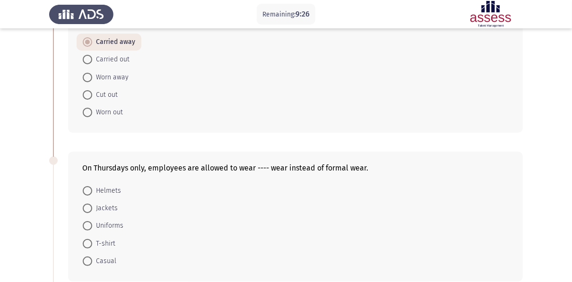
scroll to position [113, 0]
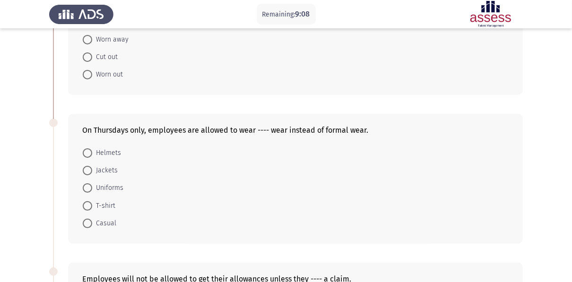
click at [90, 225] on span at bounding box center [87, 223] width 9 height 9
click at [90, 225] on input "Casual" at bounding box center [87, 223] width 9 height 9
radio input "true"
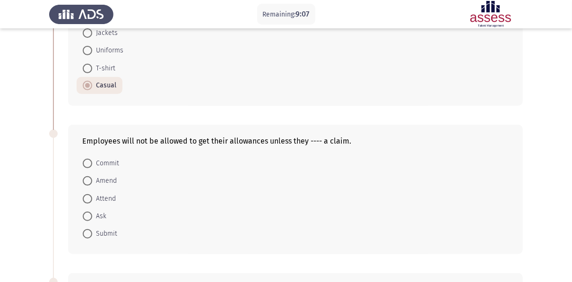
scroll to position [265, 0]
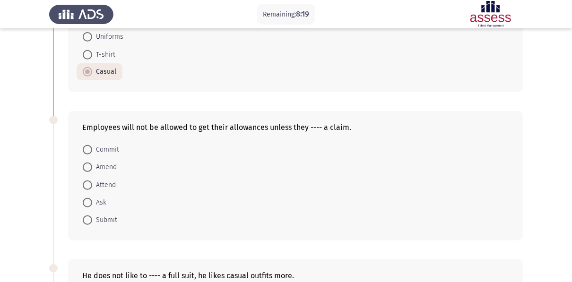
click at [101, 187] on span "Attend" at bounding box center [104, 185] width 24 height 11
click at [92, 187] on input "Attend" at bounding box center [87, 184] width 9 height 9
radio input "true"
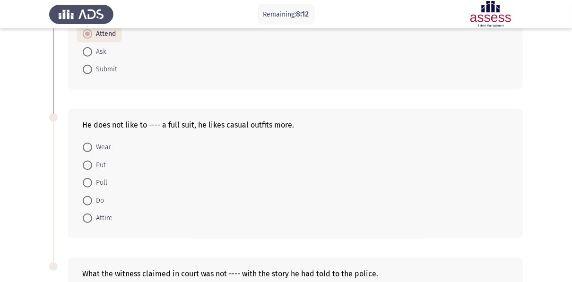
scroll to position [416, 0]
click at [108, 149] on span "Wear" at bounding box center [101, 146] width 19 height 11
click at [92, 149] on input "Wear" at bounding box center [87, 146] width 9 height 9
radio input "true"
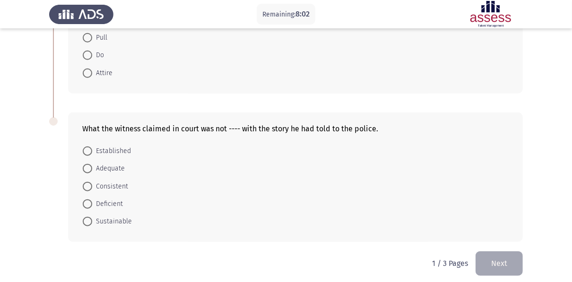
scroll to position [564, 0]
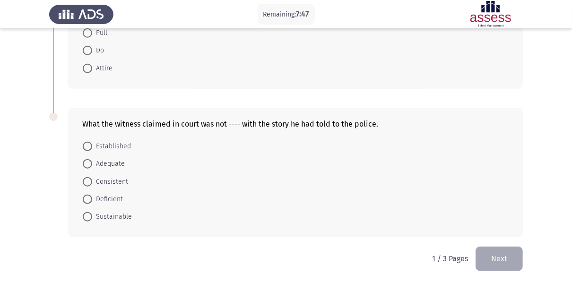
click at [120, 163] on span "Adequate" at bounding box center [108, 163] width 33 height 11
click at [92, 163] on input "Adequate" at bounding box center [87, 163] width 9 height 9
radio input "true"
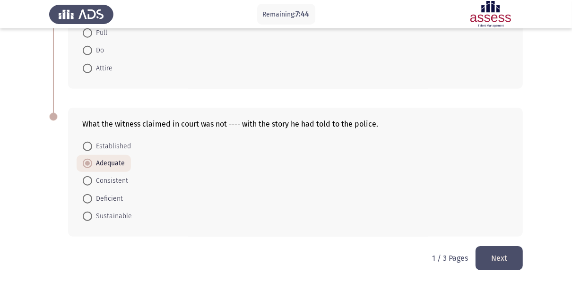
click at [505, 250] on button "Next" at bounding box center [498, 258] width 47 height 24
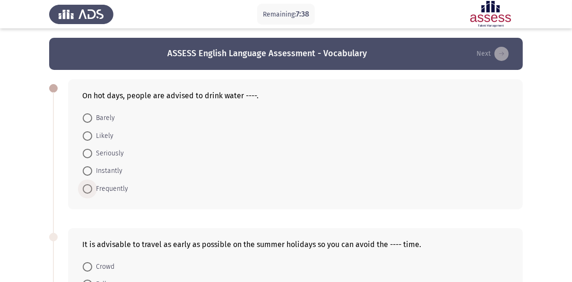
click at [121, 193] on span "Frequently" at bounding box center [110, 188] width 36 height 11
click at [92, 193] on input "Frequently" at bounding box center [87, 188] width 9 height 9
radio input "true"
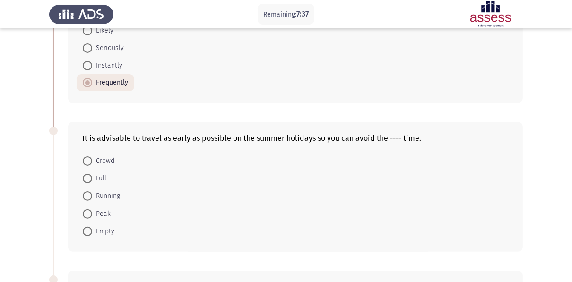
scroll to position [113, 0]
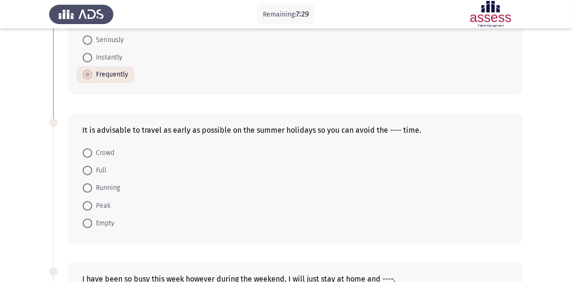
click at [101, 152] on span "Crowd" at bounding box center [103, 152] width 22 height 11
click at [92, 152] on input "Crowd" at bounding box center [87, 152] width 9 height 9
radio input "true"
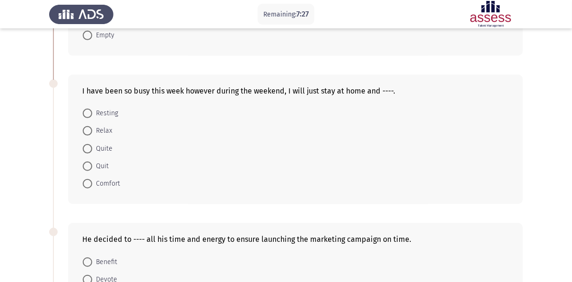
scroll to position [302, 0]
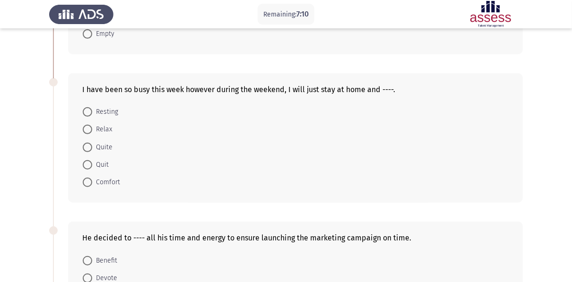
click at [108, 112] on span "Resting" at bounding box center [105, 111] width 26 height 11
click at [92, 112] on input "Resting" at bounding box center [87, 111] width 9 height 9
radio input "true"
click at [97, 126] on span "Relax" at bounding box center [102, 128] width 20 height 11
click at [92, 126] on input "Relax" at bounding box center [87, 128] width 9 height 9
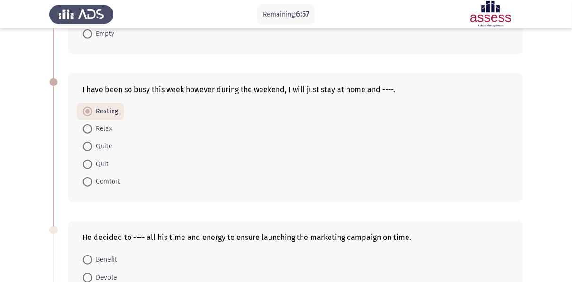
radio input "true"
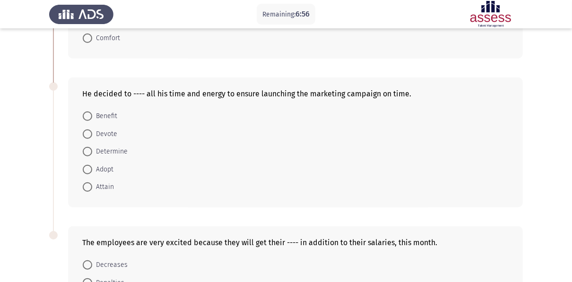
scroll to position [453, 0]
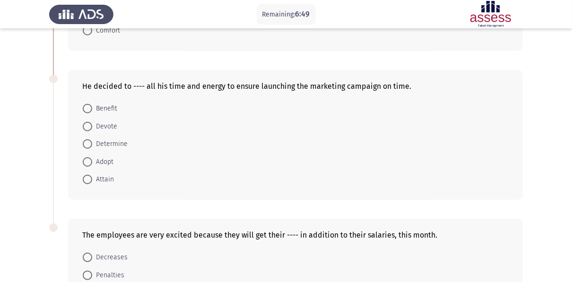
click at [113, 109] on span "Benefit" at bounding box center [104, 108] width 25 height 11
click at [92, 109] on input "Benefit" at bounding box center [87, 108] width 9 height 9
radio input "true"
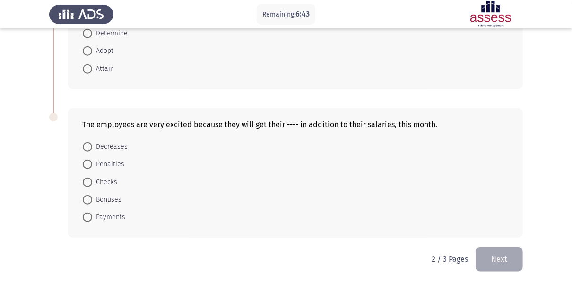
scroll to position [564, 0]
click at [114, 195] on span "Bonuses" at bounding box center [106, 199] width 29 height 11
click at [92, 195] on input "Bonuses" at bounding box center [87, 199] width 9 height 9
radio input "true"
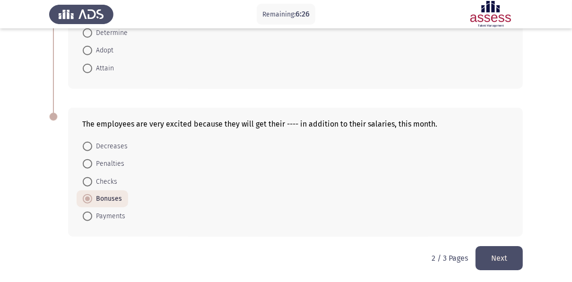
click at [481, 249] on button "Next" at bounding box center [498, 258] width 47 height 24
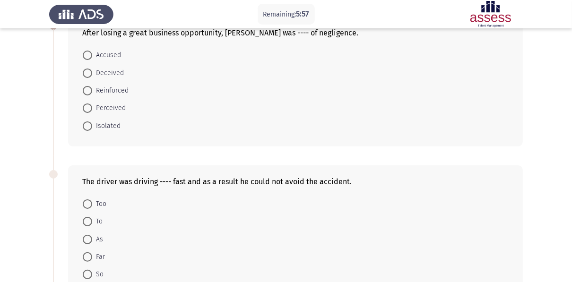
scroll to position [76, 0]
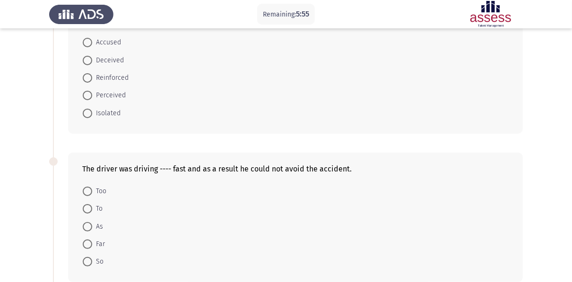
click at [97, 193] on span "Too" at bounding box center [99, 191] width 14 height 11
click at [92, 193] on input "Too" at bounding box center [87, 191] width 9 height 9
radio input "true"
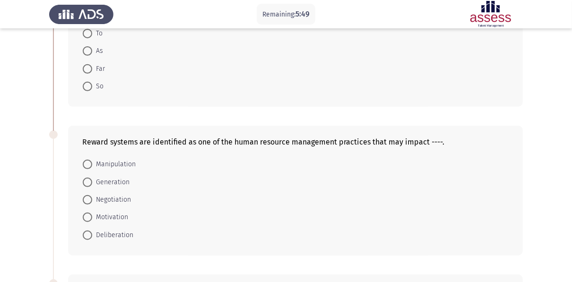
scroll to position [265, 0]
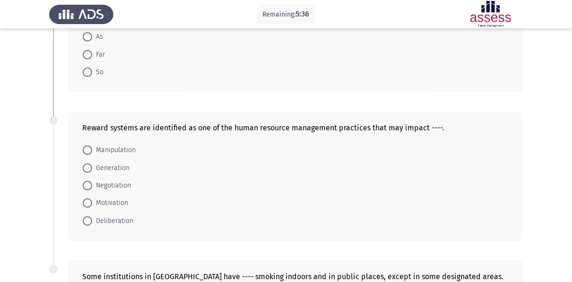
click at [118, 202] on span "Motivation" at bounding box center [110, 202] width 36 height 11
click at [92, 202] on input "Motivation" at bounding box center [87, 202] width 9 height 9
radio input "true"
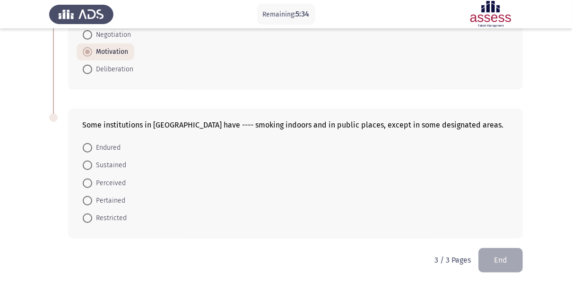
scroll to position [416, 0]
click at [117, 217] on span "Restricted" at bounding box center [109, 217] width 34 height 11
click at [92, 217] on input "Restricted" at bounding box center [87, 217] width 9 height 9
radio input "true"
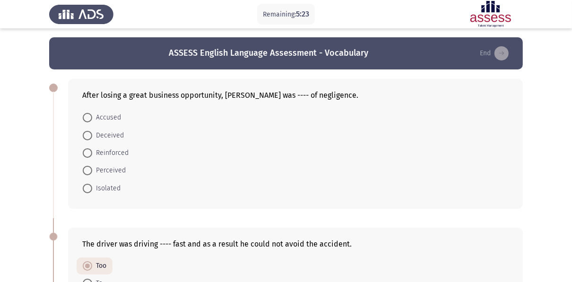
scroll to position [0, 0]
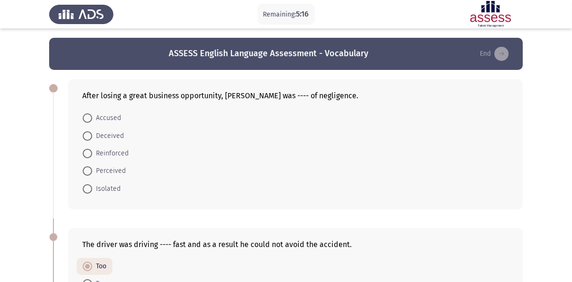
click at [116, 190] on span "Isolated" at bounding box center [106, 188] width 28 height 11
click at [92, 190] on input "Isolated" at bounding box center [87, 188] width 9 height 9
radio input "true"
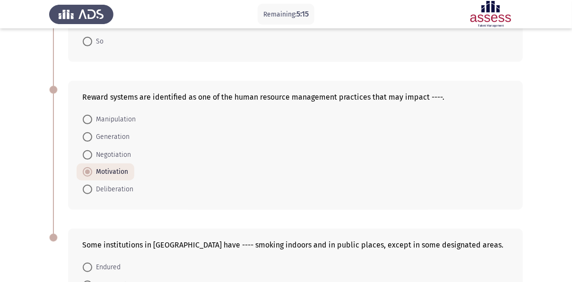
scroll to position [416, 0]
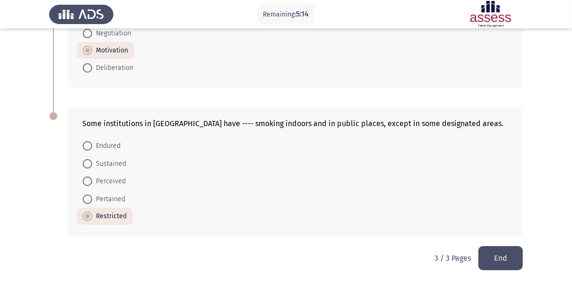
click at [503, 251] on button "End" at bounding box center [500, 258] width 44 height 24
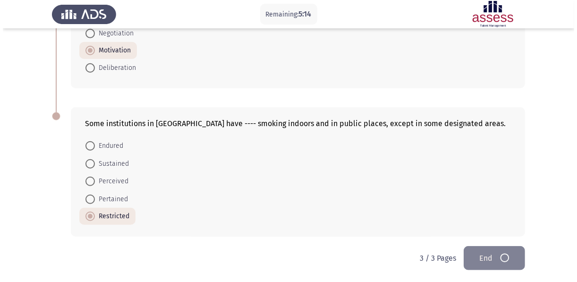
scroll to position [0, 0]
